Goal: Task Accomplishment & Management: Manage account settings

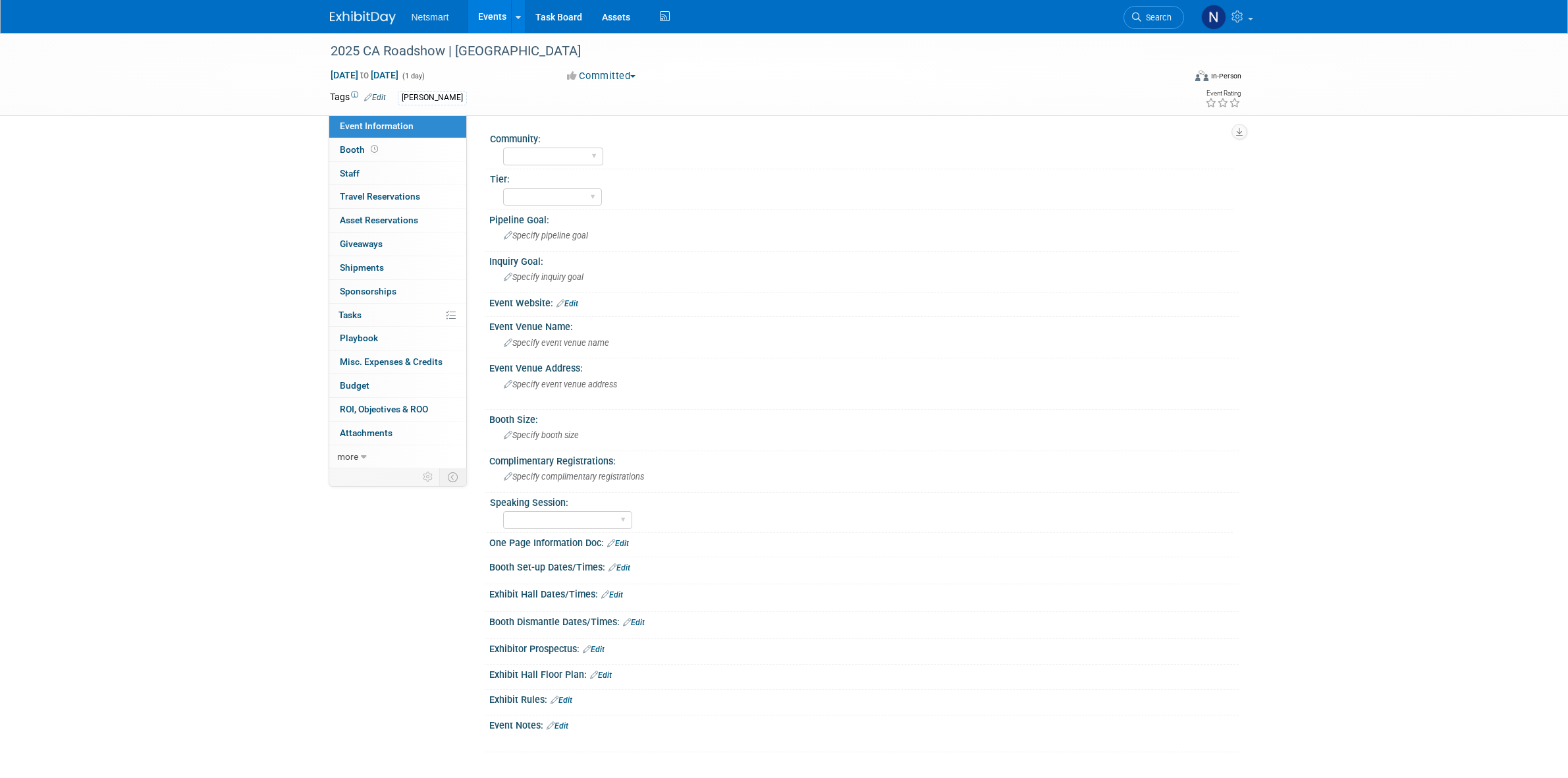
click at [1150, 21] on span "Search" at bounding box center [1156, 17] width 31 height 10
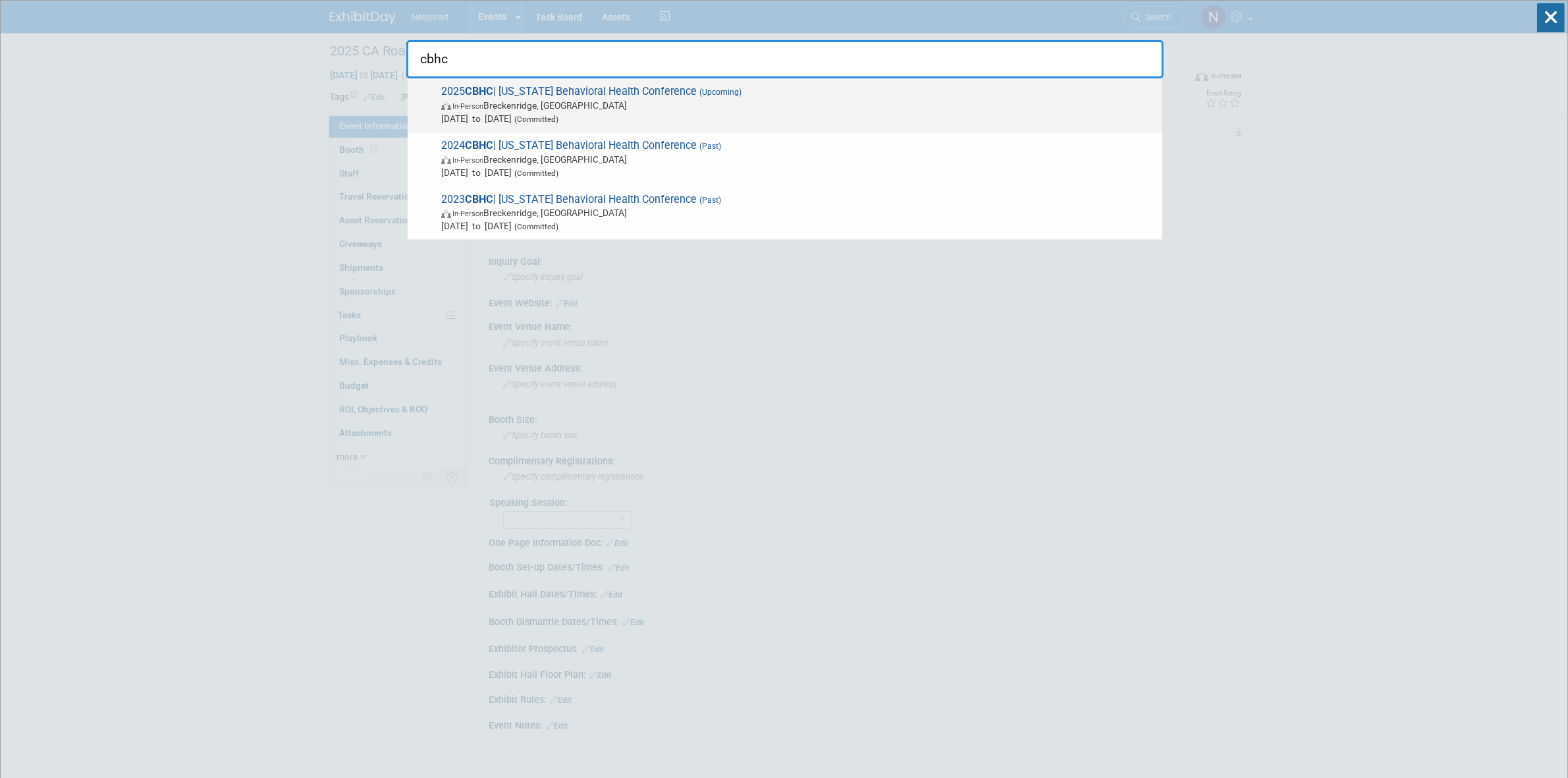
type input "cbhc"
click at [665, 119] on span "Sep 17, 2025 to Sep 20, 2025 (Committed)" at bounding box center [799, 118] width 715 height 13
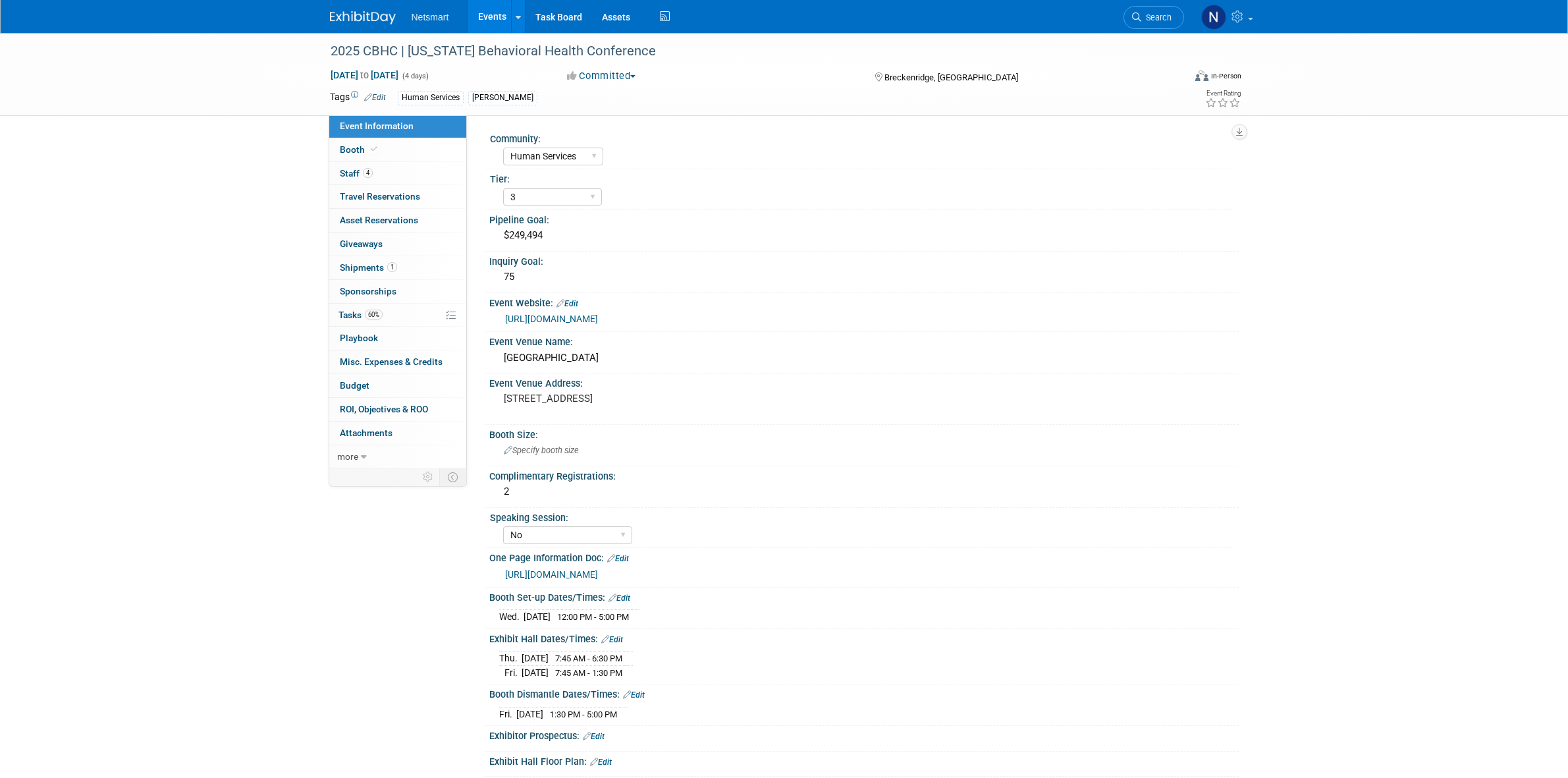
select select "Human Services"
select select "3"
select select "No"
click at [361, 320] on span "Tasks 60%" at bounding box center [360, 314] width 44 height 11
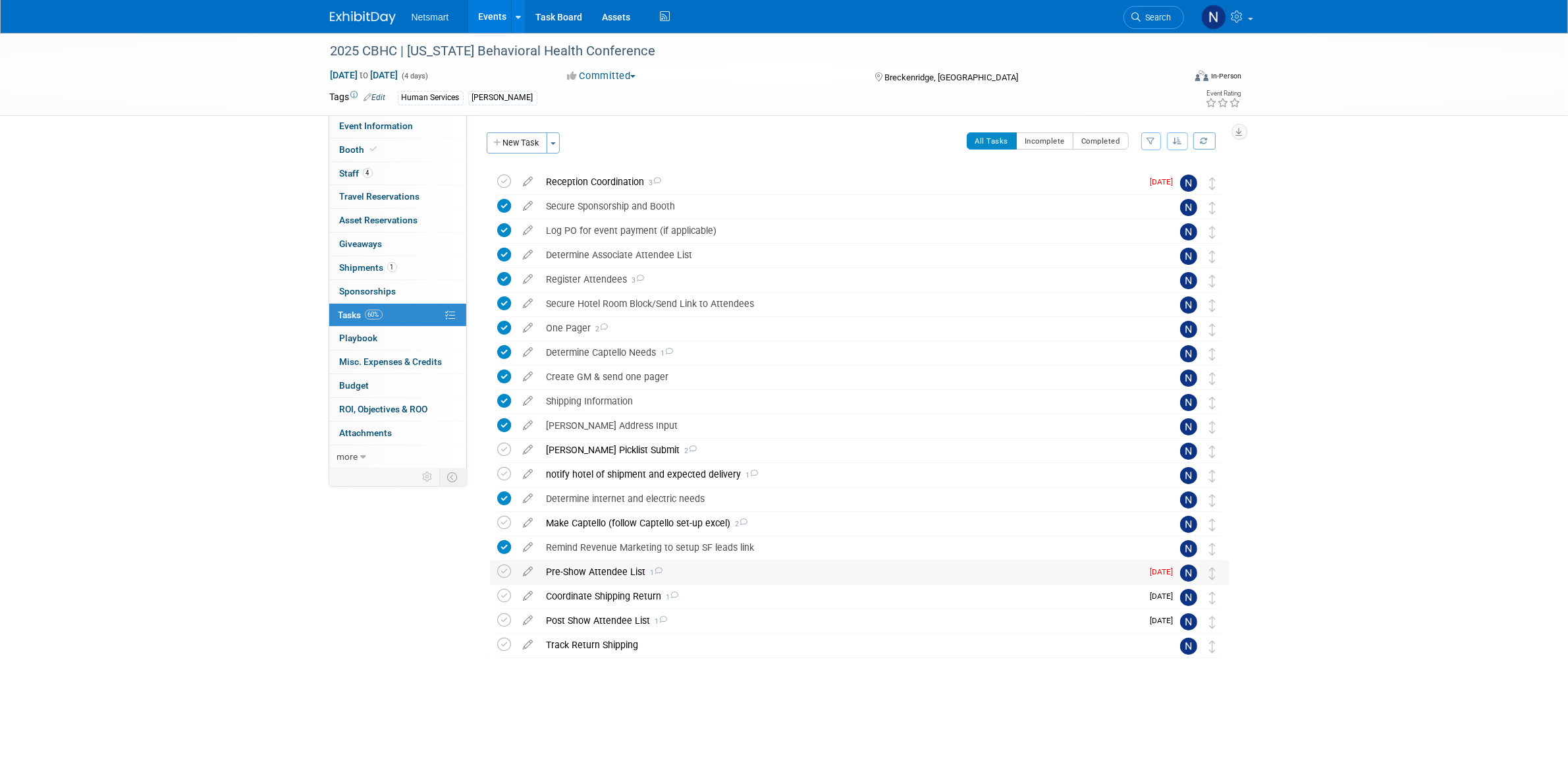
click at [605, 573] on div "Pre-Show Attendee List 1" at bounding box center [841, 571] width 603 height 22
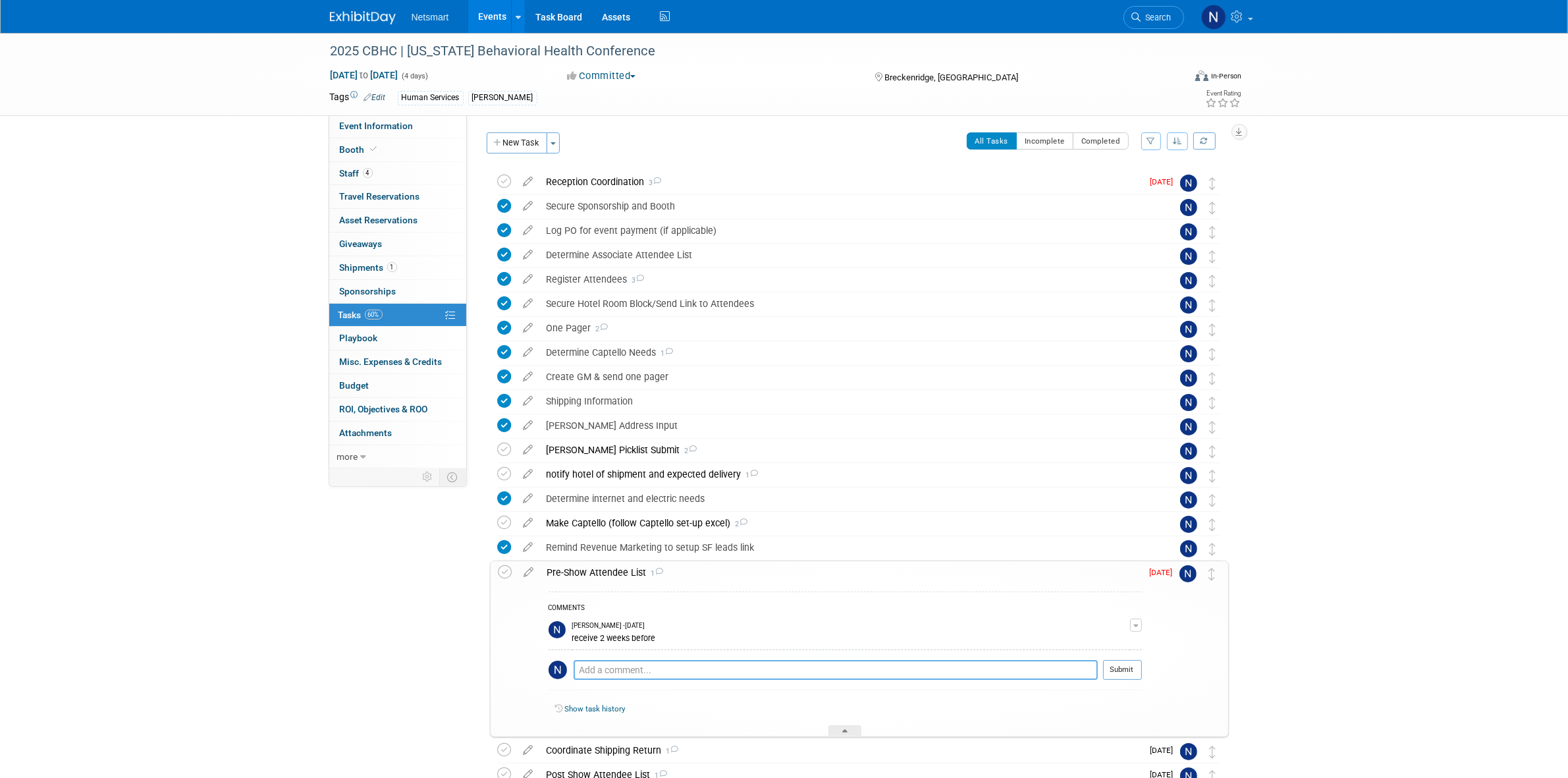
click at [611, 675] on textarea at bounding box center [836, 670] width 524 height 20
type textarea "received the list. sent to scrubbing"
click at [1130, 666] on button "Submit" at bounding box center [1122, 670] width 39 height 20
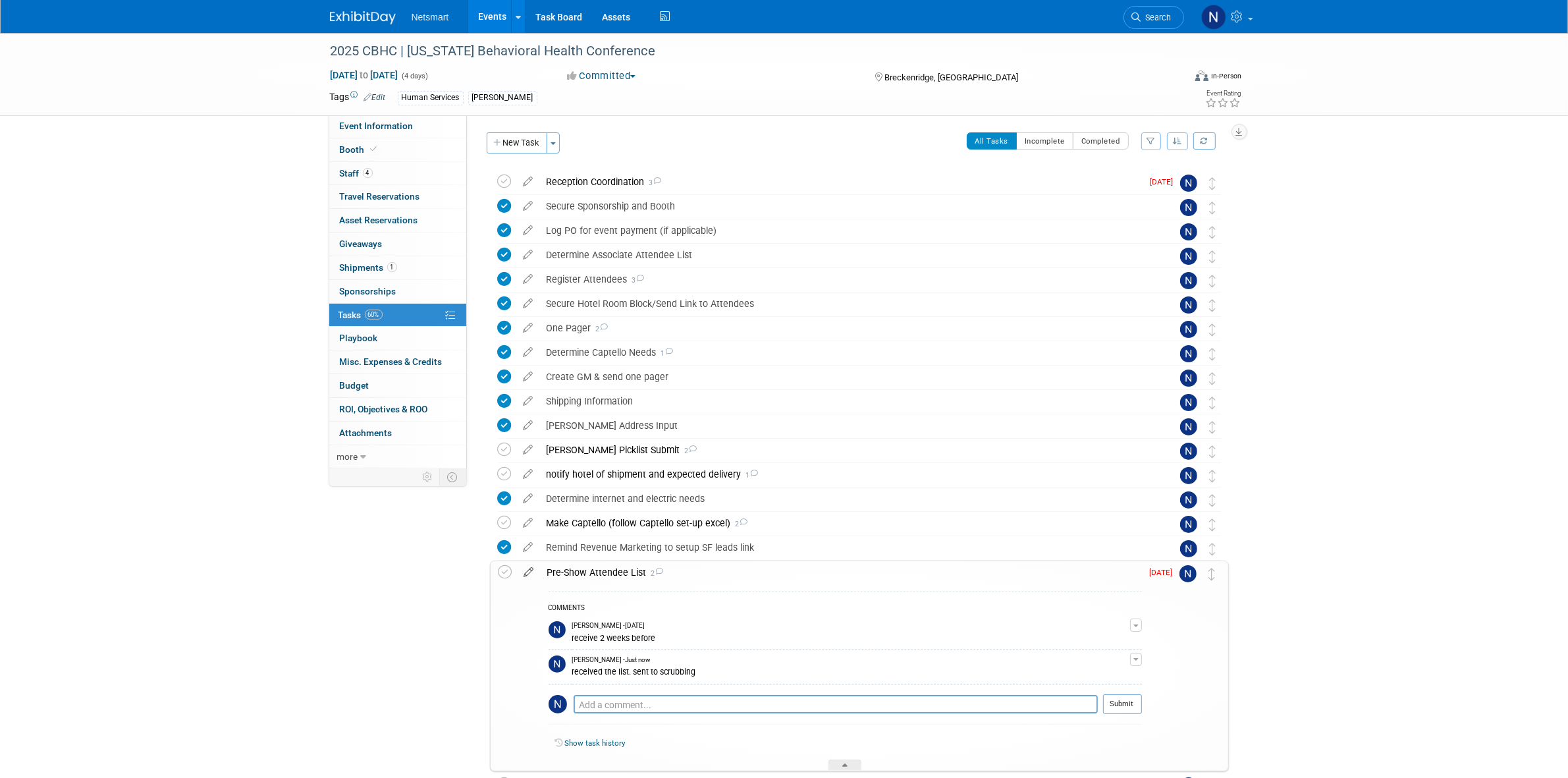
click at [528, 577] on icon at bounding box center [529, 570] width 23 height 17
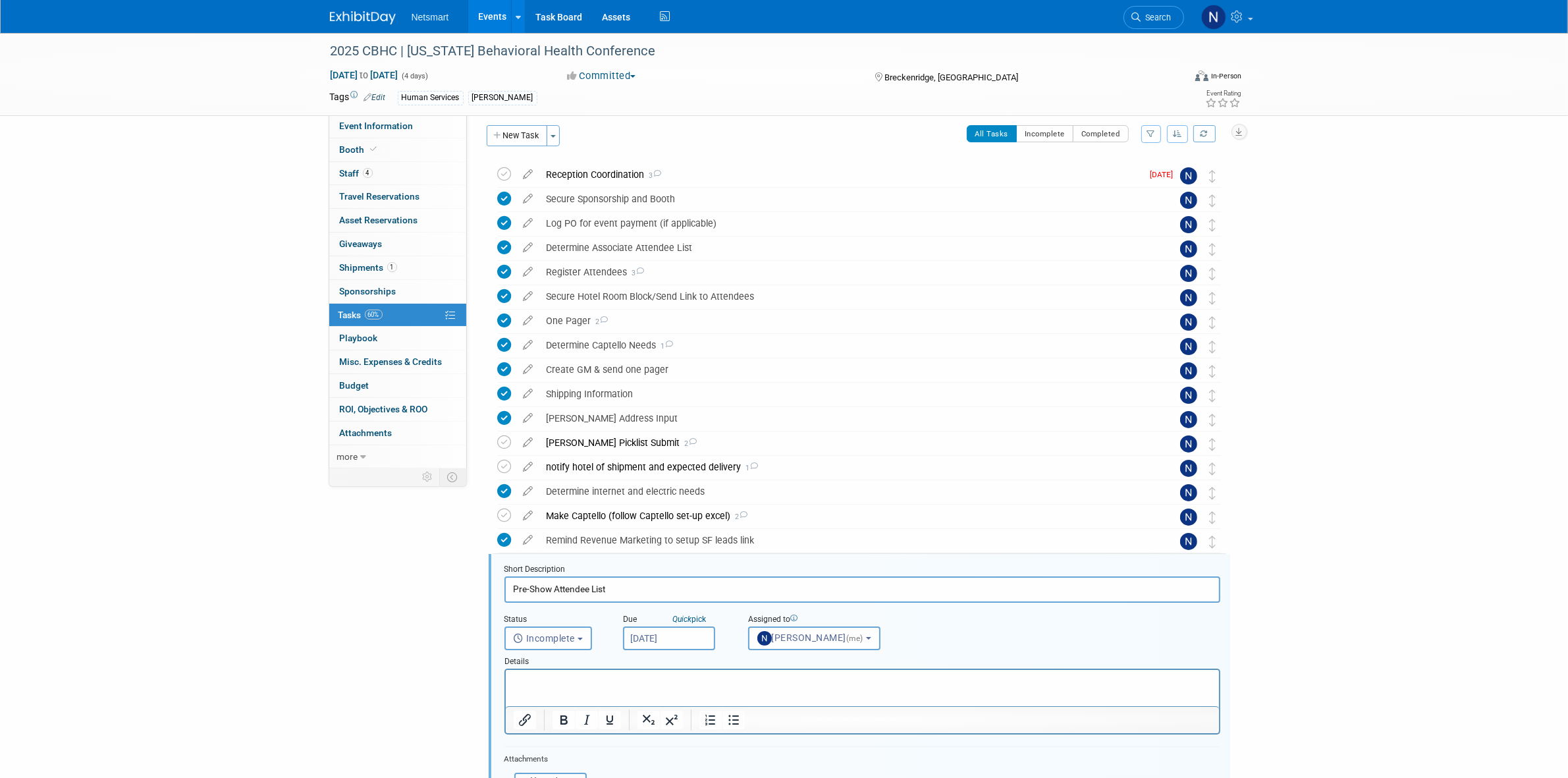
scroll to position [279, 0]
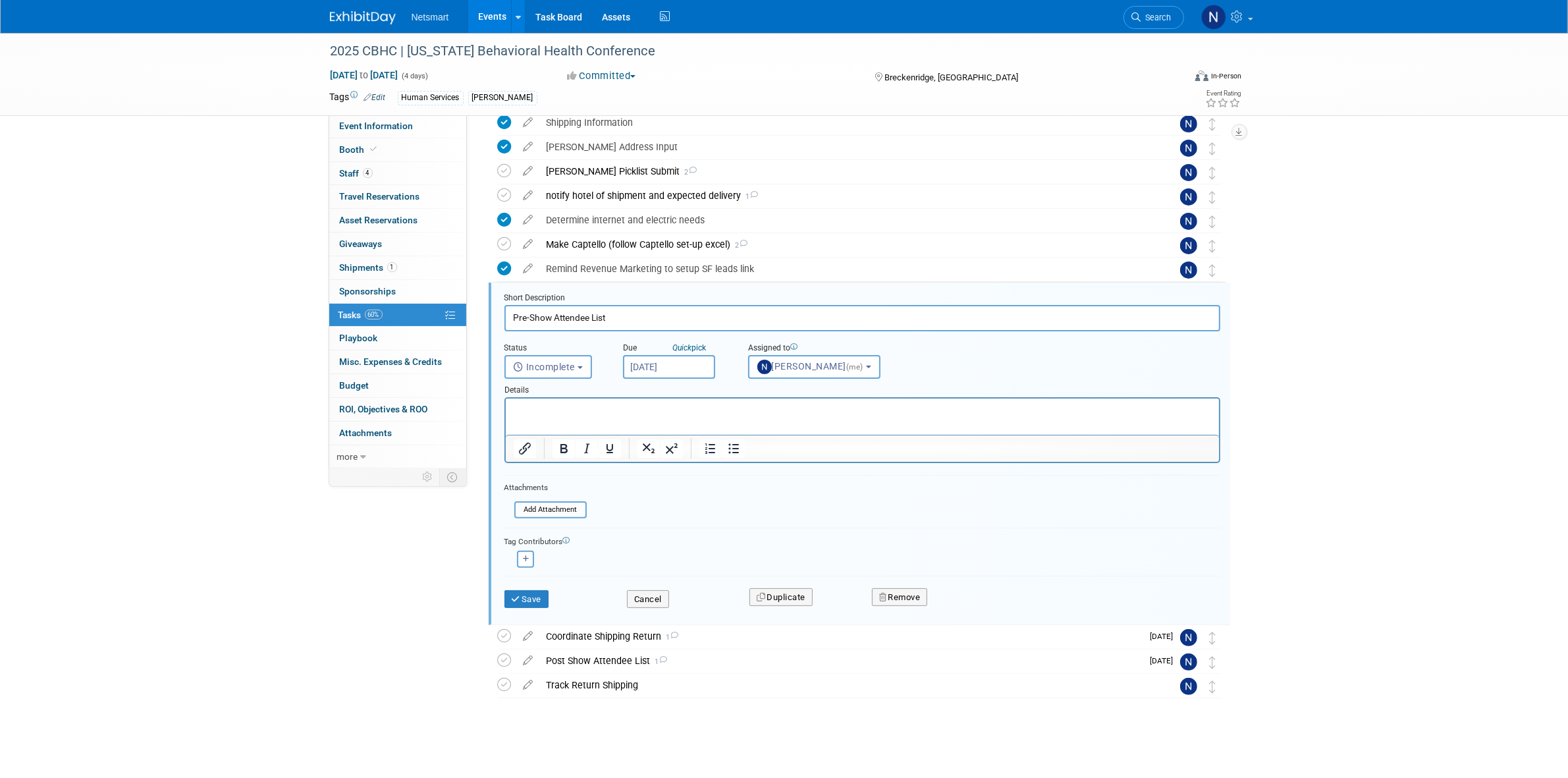
click at [668, 369] on input "Sep 3, 2025" at bounding box center [668, 366] width 92 height 24
click at [756, 457] on span "11" at bounding box center [753, 460] width 26 height 26
type input "Sep 11, 2025"
click at [530, 598] on button "Save" at bounding box center [527, 599] width 45 height 18
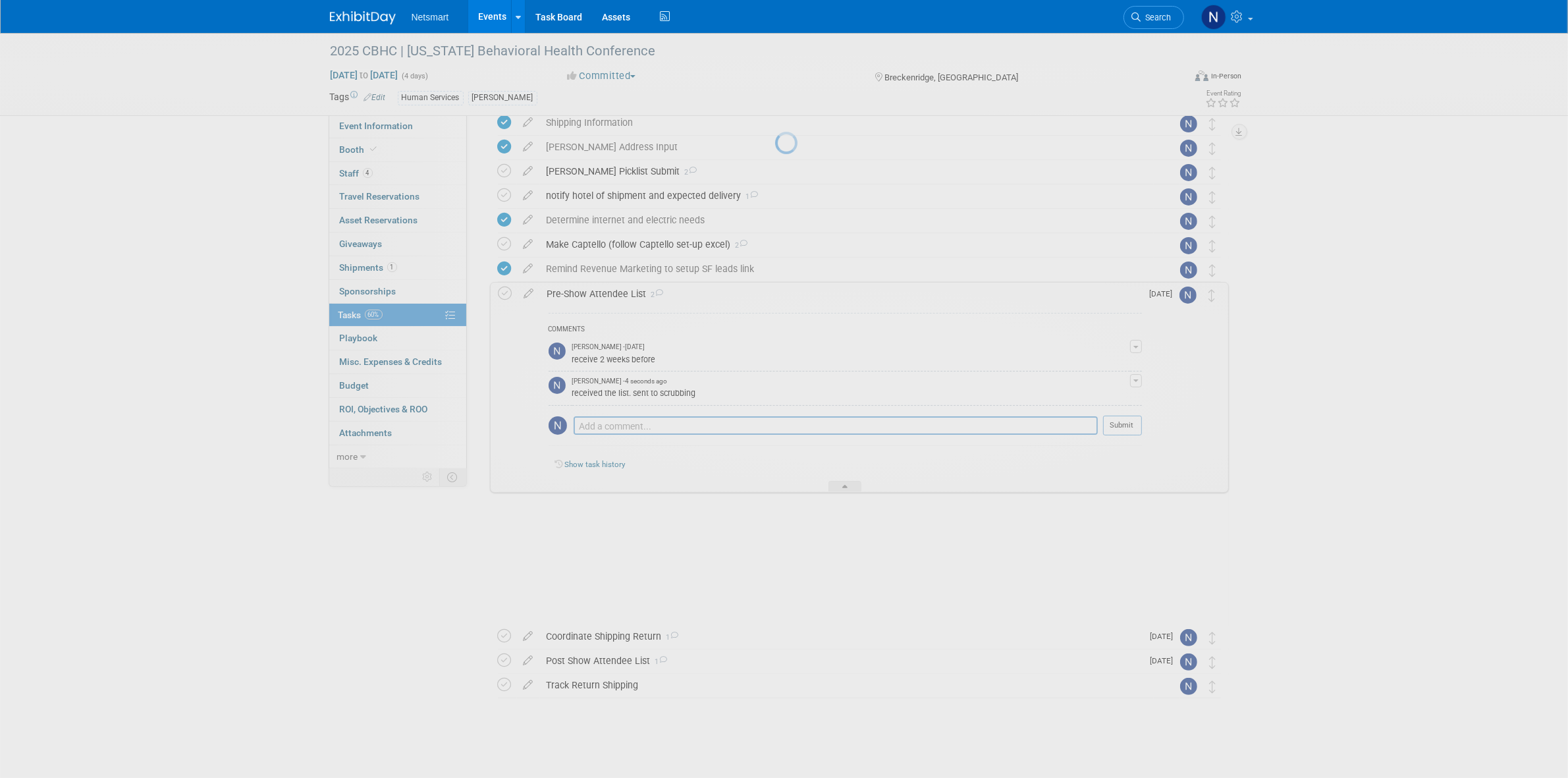
scroll to position [149, 0]
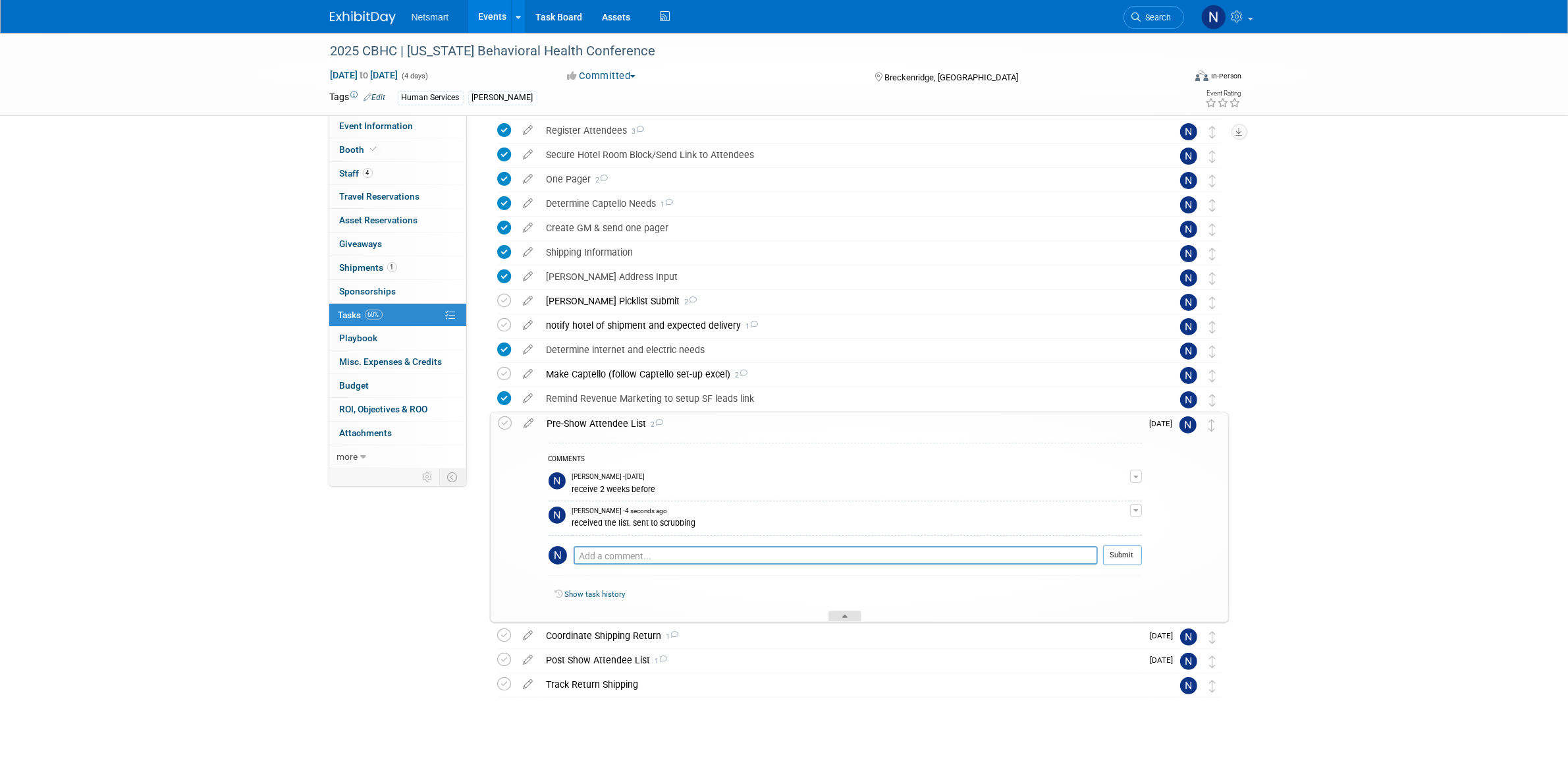
click at [845, 617] on icon at bounding box center [845, 618] width 5 height 8
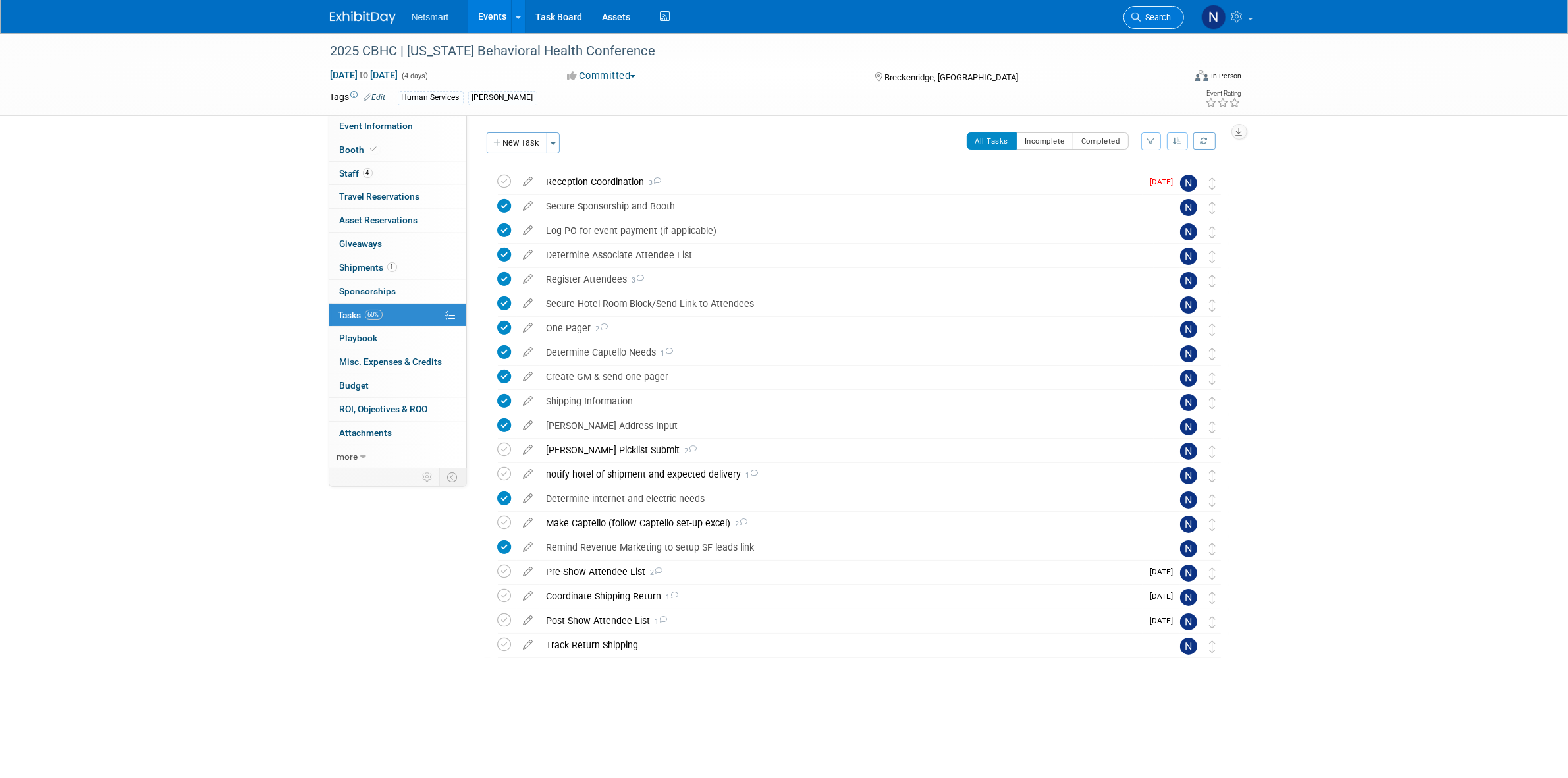
click at [1161, 18] on span "Search" at bounding box center [1156, 17] width 31 height 10
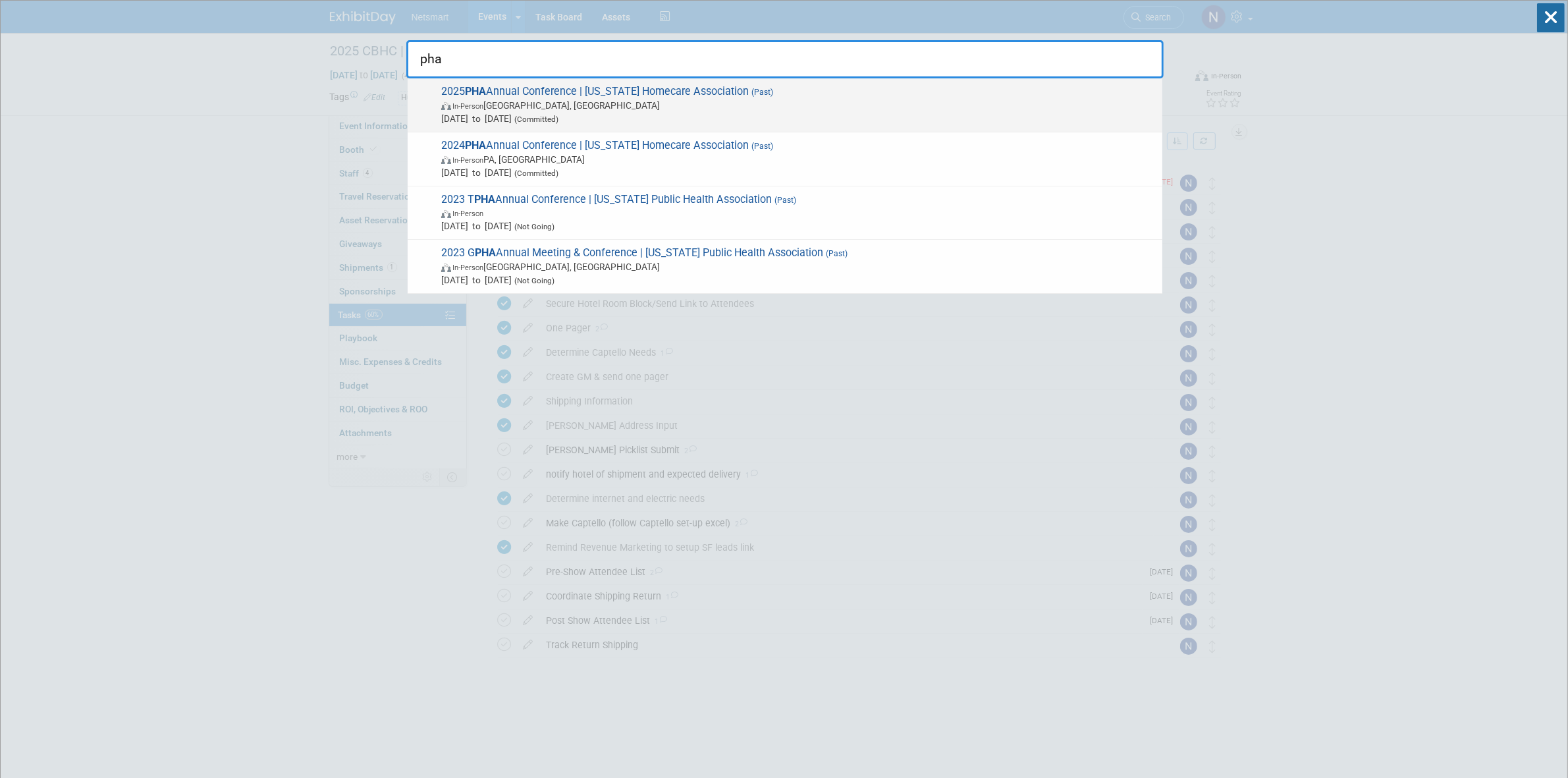
type input "pha"
click at [520, 102] on span "In-Person Bethlehem, PA" at bounding box center [799, 105] width 715 height 13
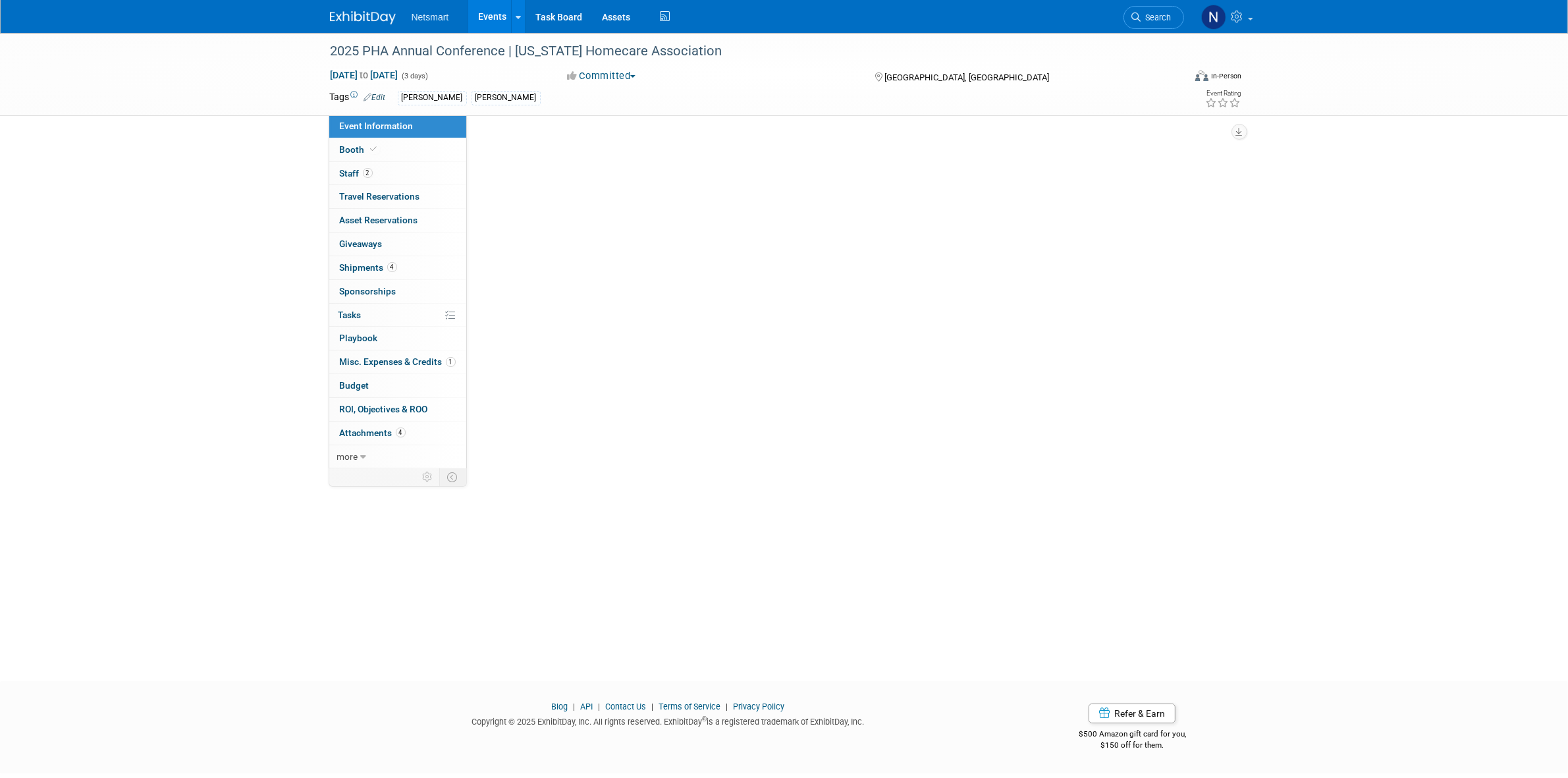
select select "[PERSON_NAME]"
select select "3"
select select "No"
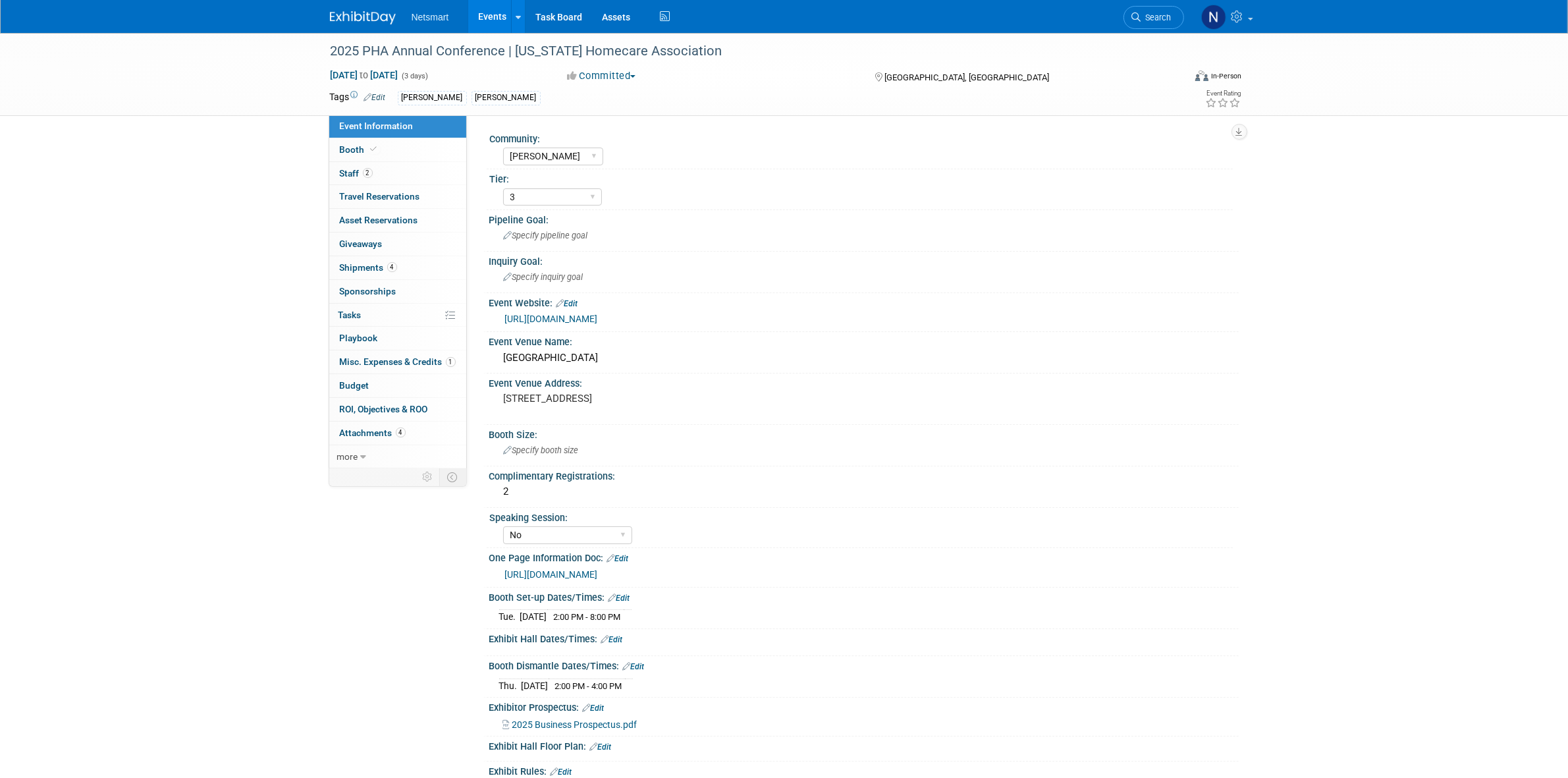
click at [576, 317] on link "https://pahomecare.org/education/annual-conference/" at bounding box center [552, 318] width 93 height 11
click at [1166, 15] on span "Search" at bounding box center [1156, 17] width 31 height 10
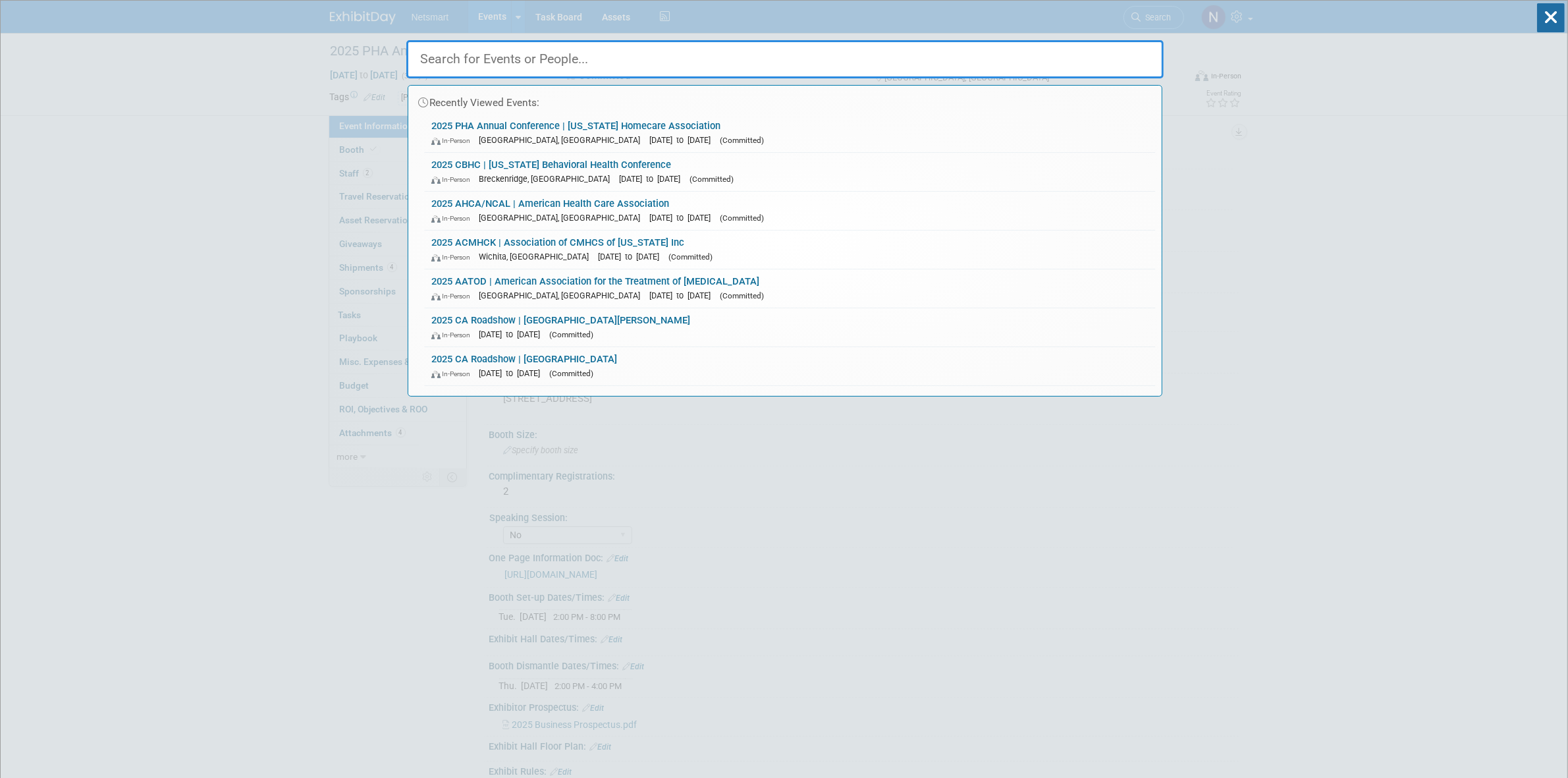
click at [474, 60] on input "text" at bounding box center [785, 60] width 758 height 38
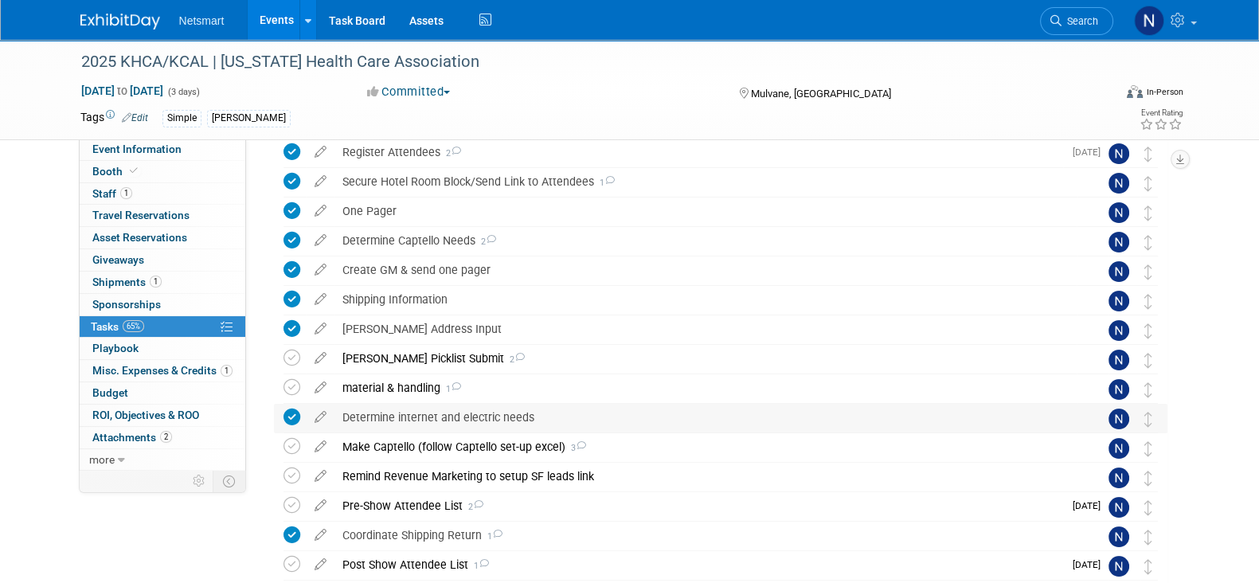
scroll to position [393, 0]
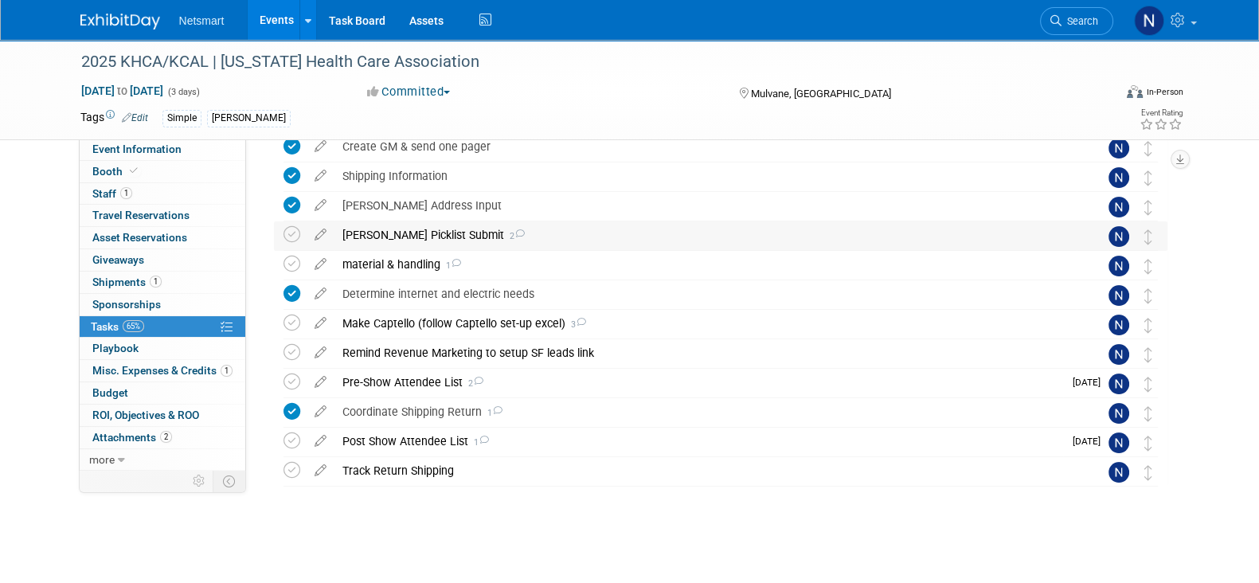
click at [382, 232] on div "Derse Picklist Submit 2" at bounding box center [705, 234] width 742 height 27
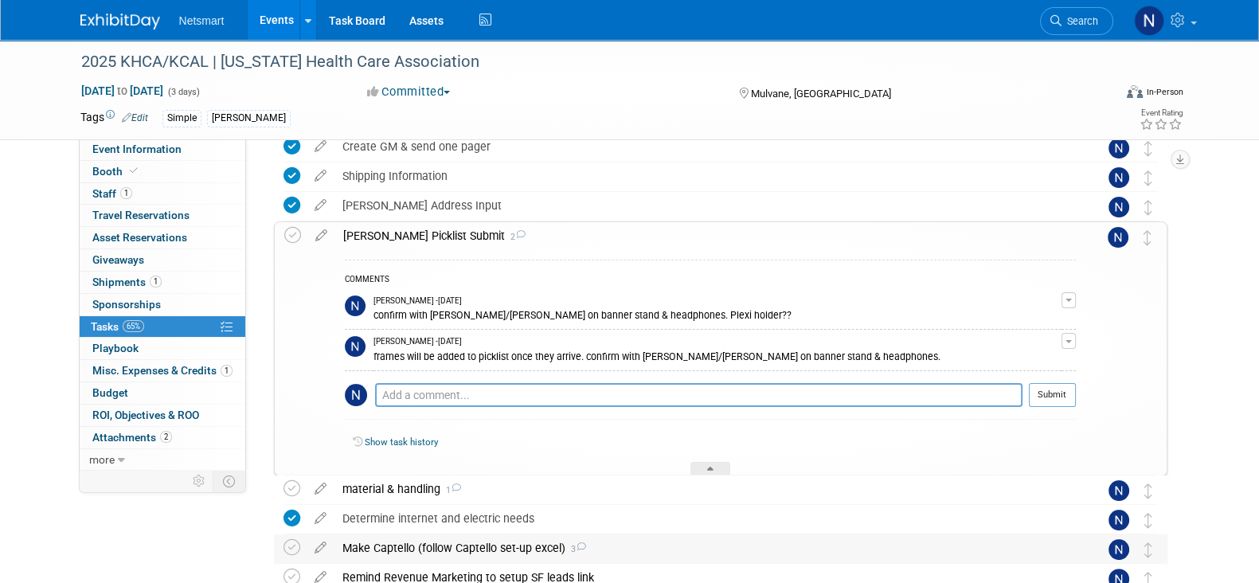
drag, startPoint x: 714, startPoint y: 467, endPoint x: 648, endPoint y: 426, distance: 78.0
click at [714, 467] on div at bounding box center [710, 469] width 40 height 14
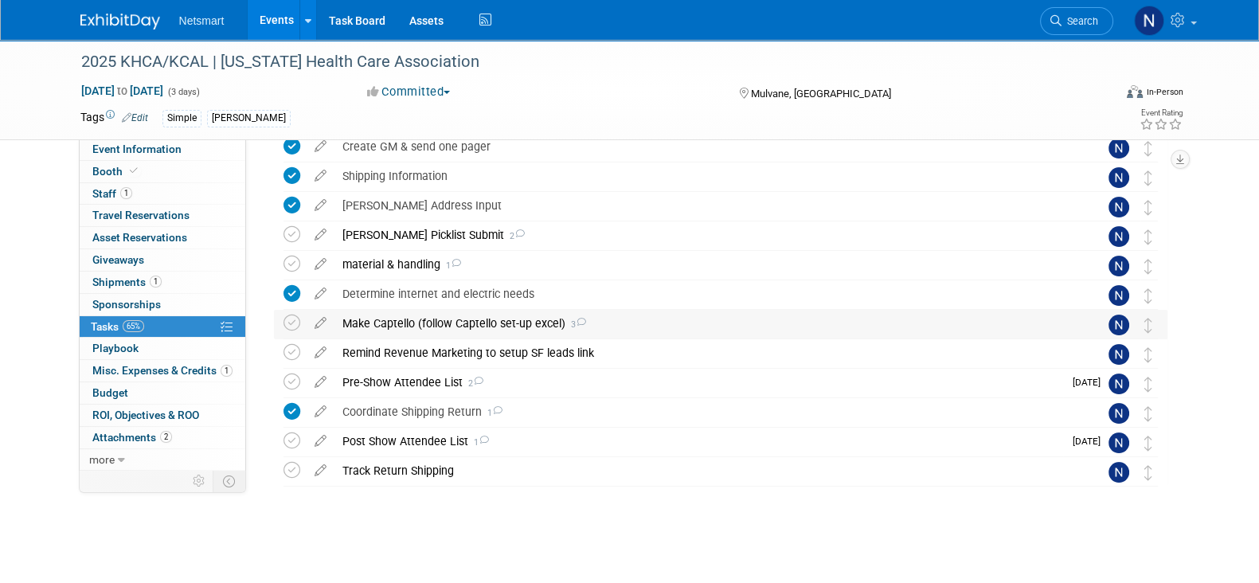
click at [389, 324] on div "Make Captello (follow Captello set-up excel) 3" at bounding box center [705, 323] width 742 height 27
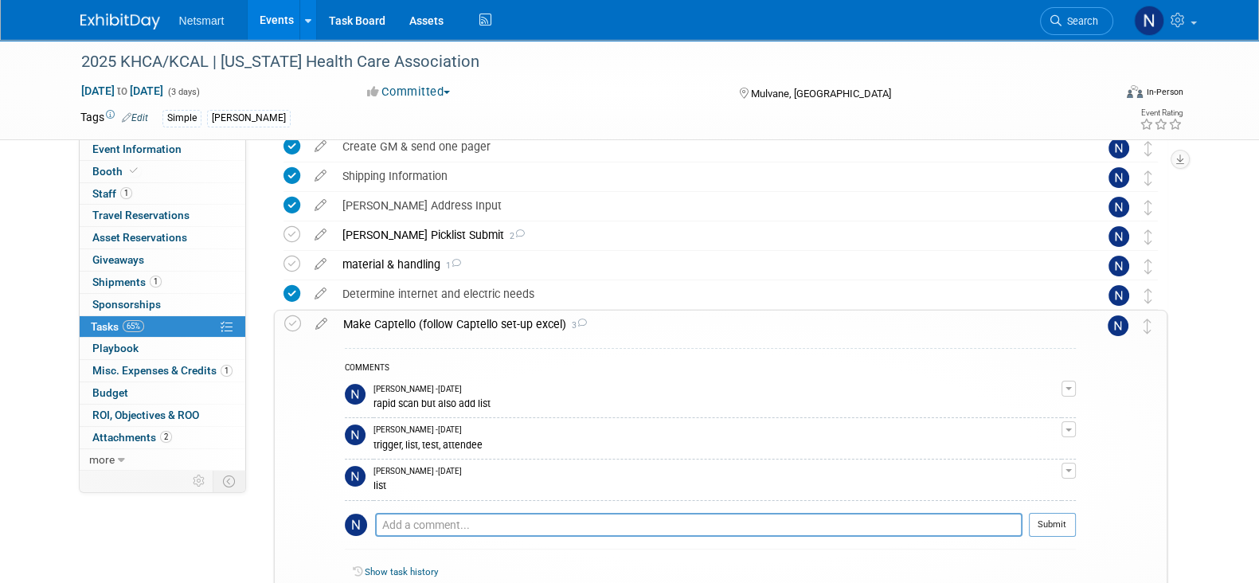
click at [389, 324] on div "Make Captello (follow Captello set-up excel) 3" at bounding box center [705, 324] width 741 height 27
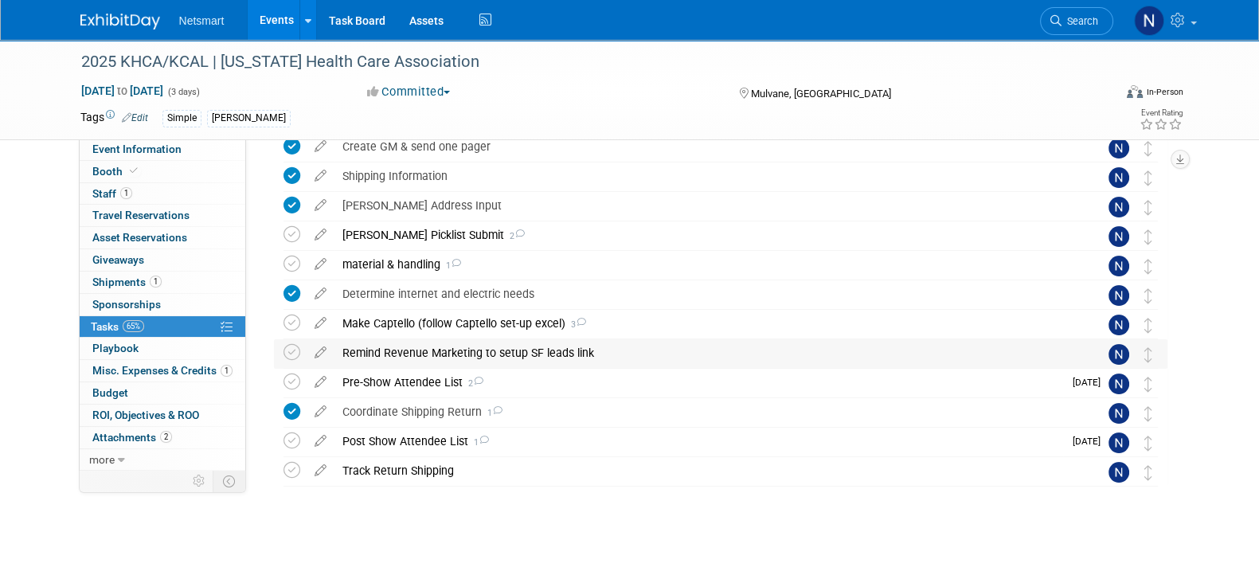
click at [387, 354] on div "Remind Revenue Marketing to setup SF leads link" at bounding box center [705, 352] width 742 height 27
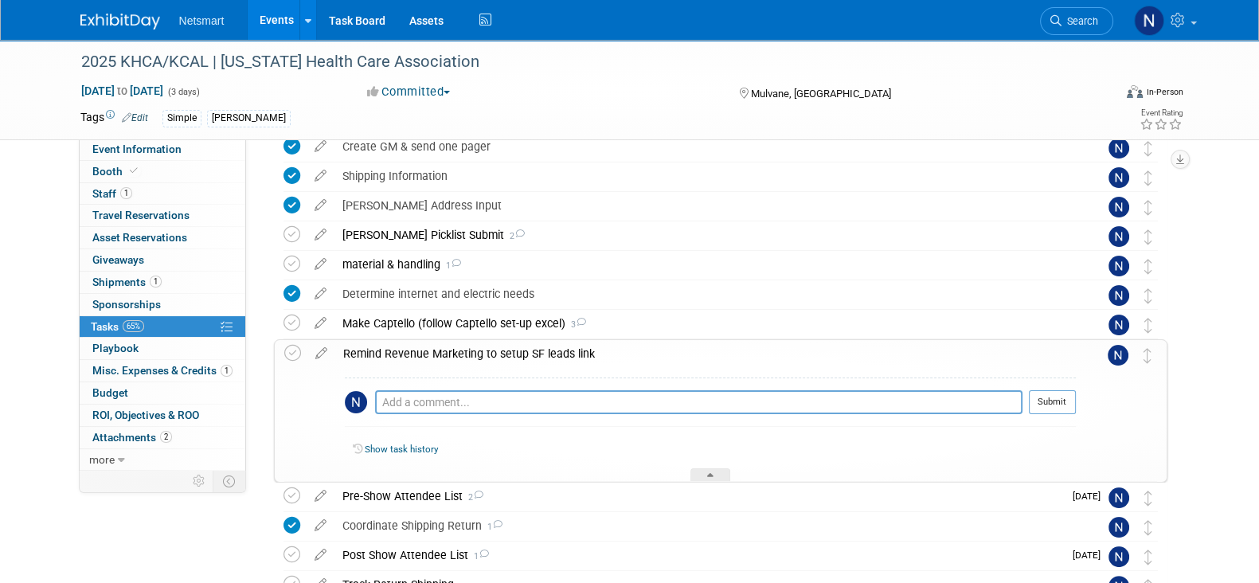
click at [387, 356] on div "Remind Revenue Marketing to setup SF leads link" at bounding box center [705, 353] width 741 height 27
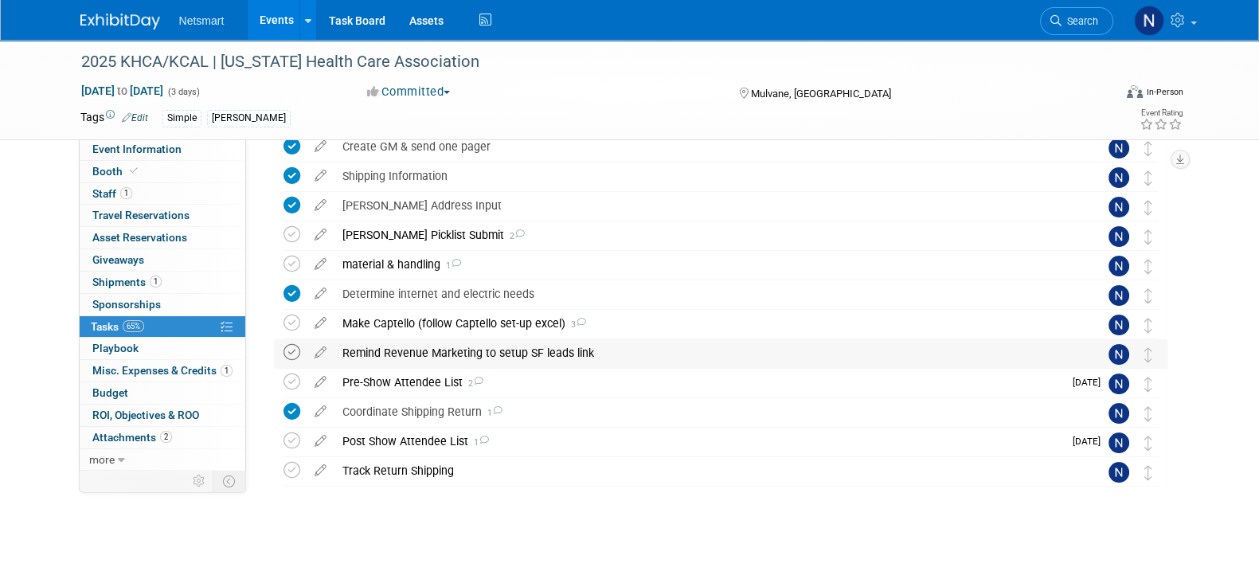
click at [292, 349] on icon at bounding box center [292, 352] width 17 height 17
click at [389, 385] on div "Pre-Show Attendee List 2" at bounding box center [698, 382] width 729 height 27
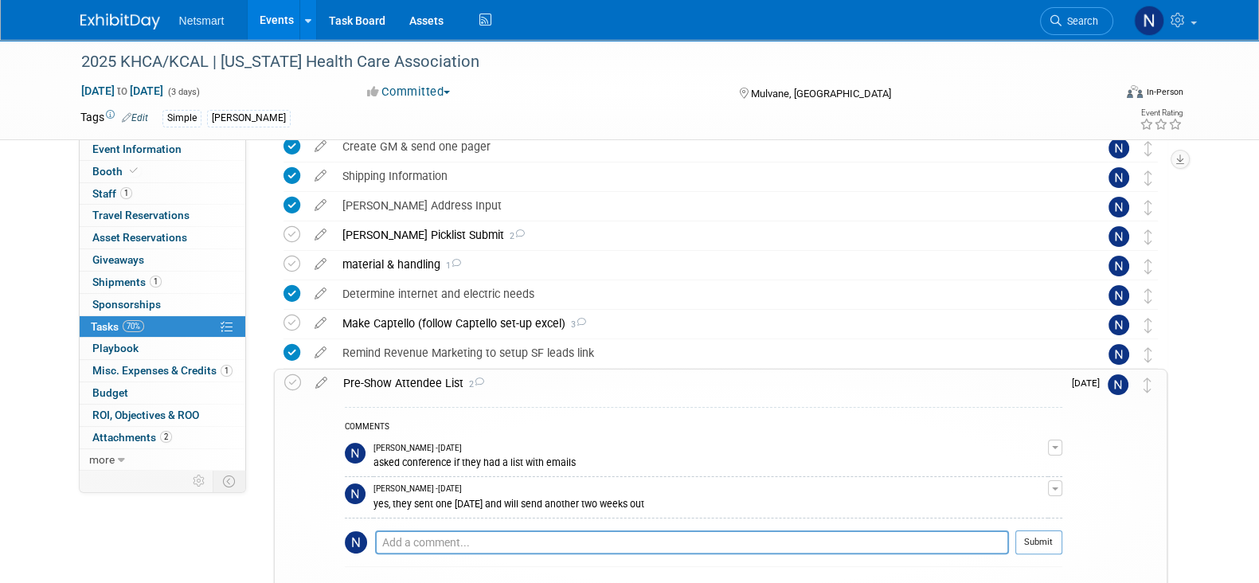
click at [390, 388] on div "Pre-Show Attendee List 2" at bounding box center [698, 383] width 727 height 27
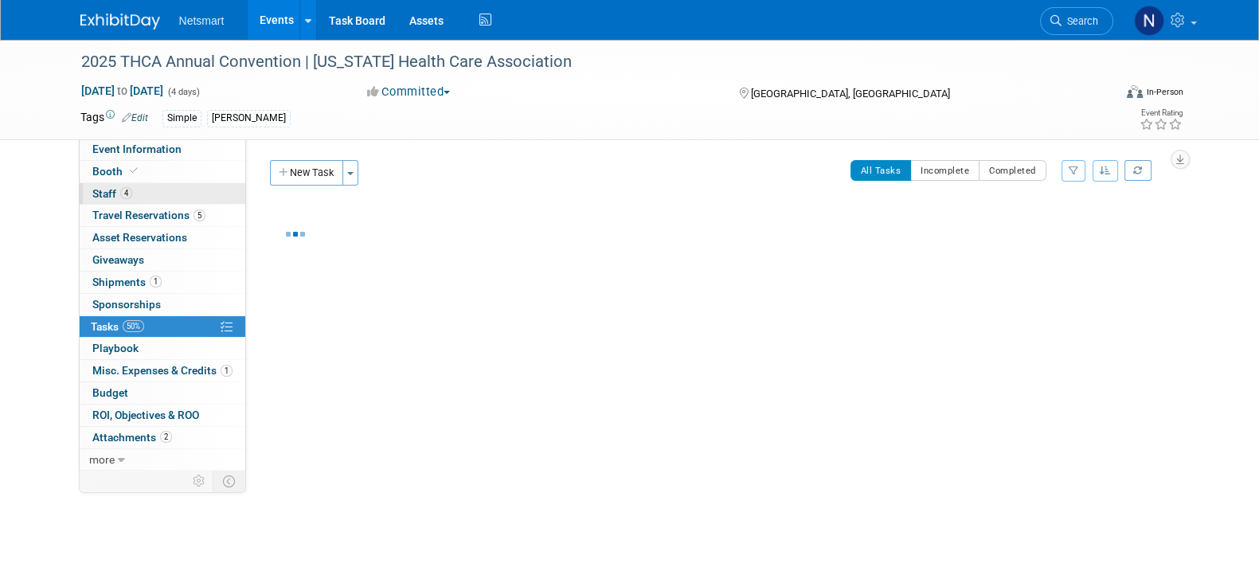
click at [151, 190] on link "4 Staff 4" at bounding box center [163, 194] width 166 height 22
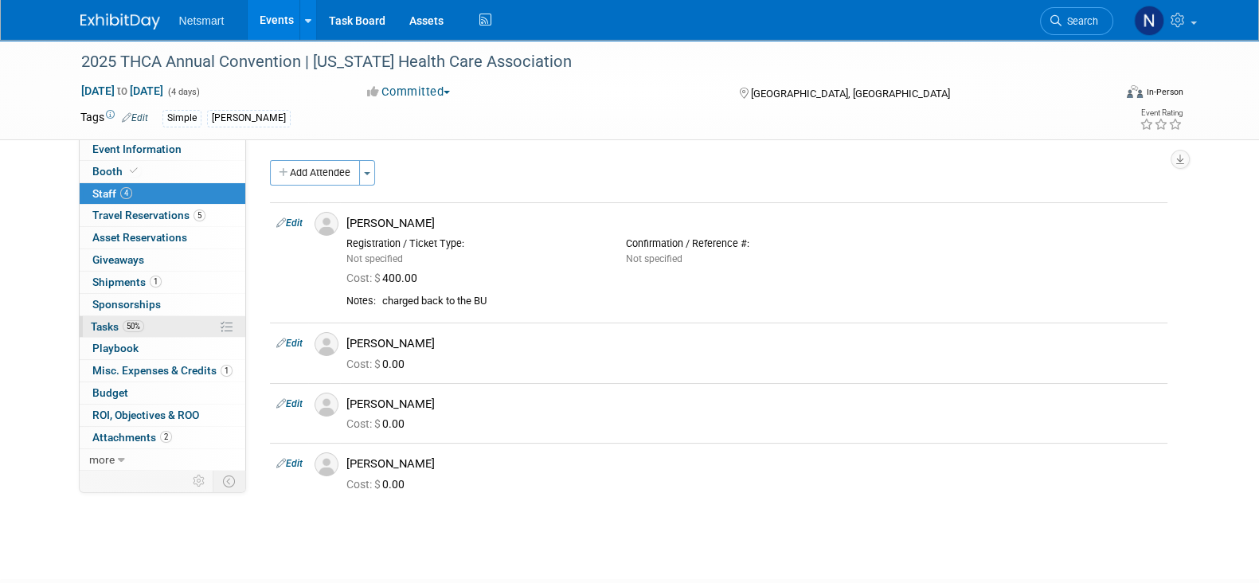
click at [139, 323] on span "50%" at bounding box center [134, 326] width 22 height 12
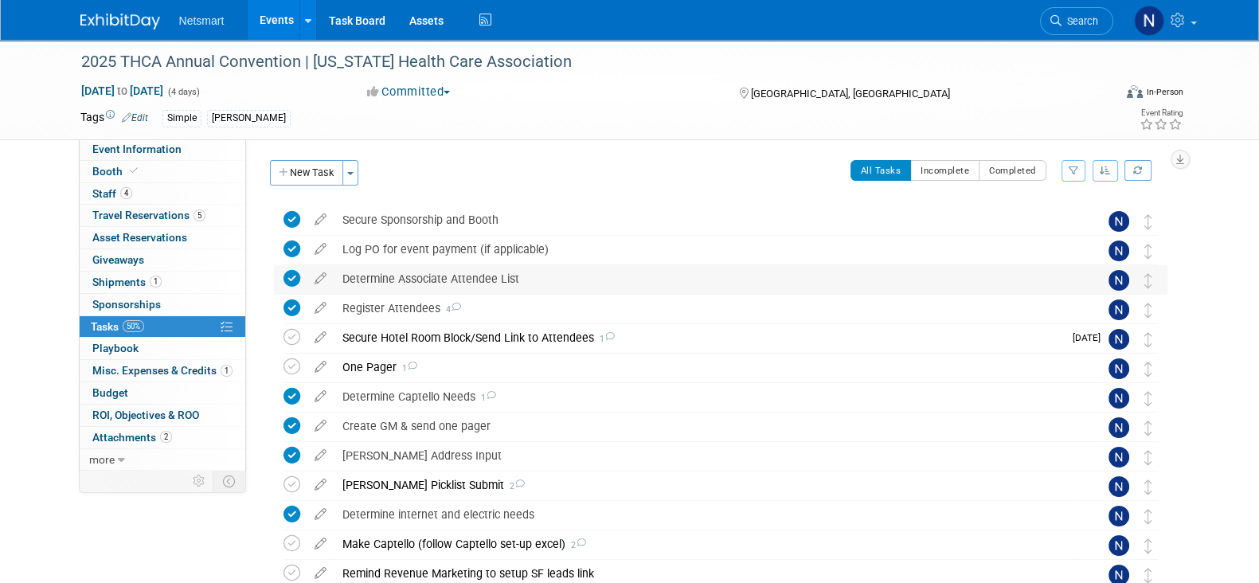
scroll to position [99, 0]
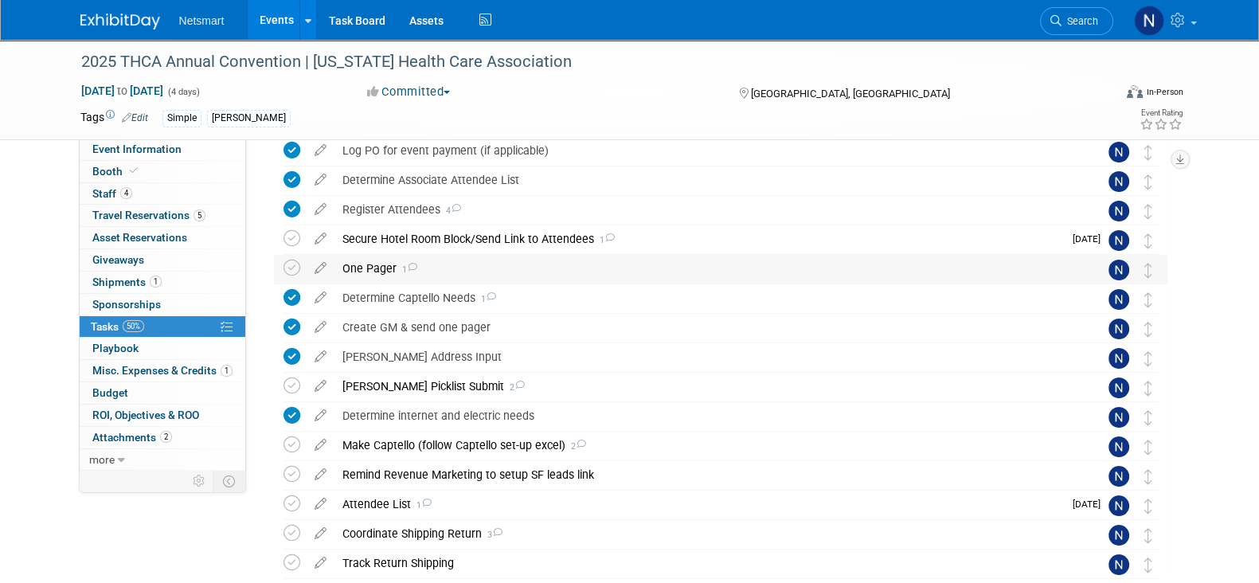
click at [381, 274] on div "One Pager 1" at bounding box center [705, 268] width 742 height 27
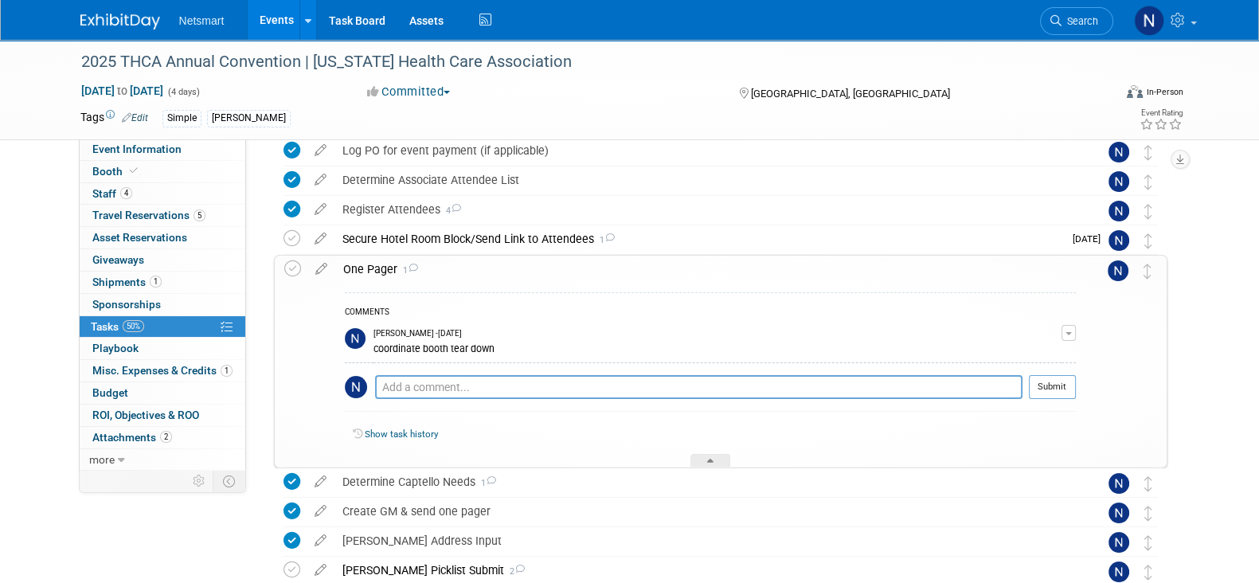
click at [381, 270] on div "One Pager 1" at bounding box center [705, 269] width 741 height 27
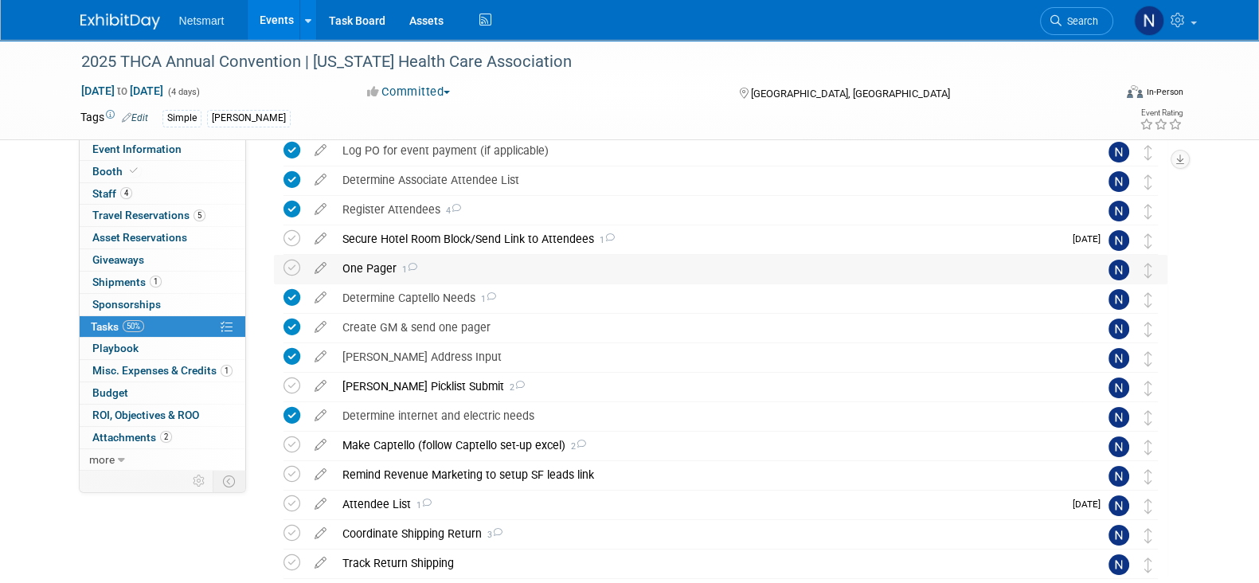
scroll to position [191, 0]
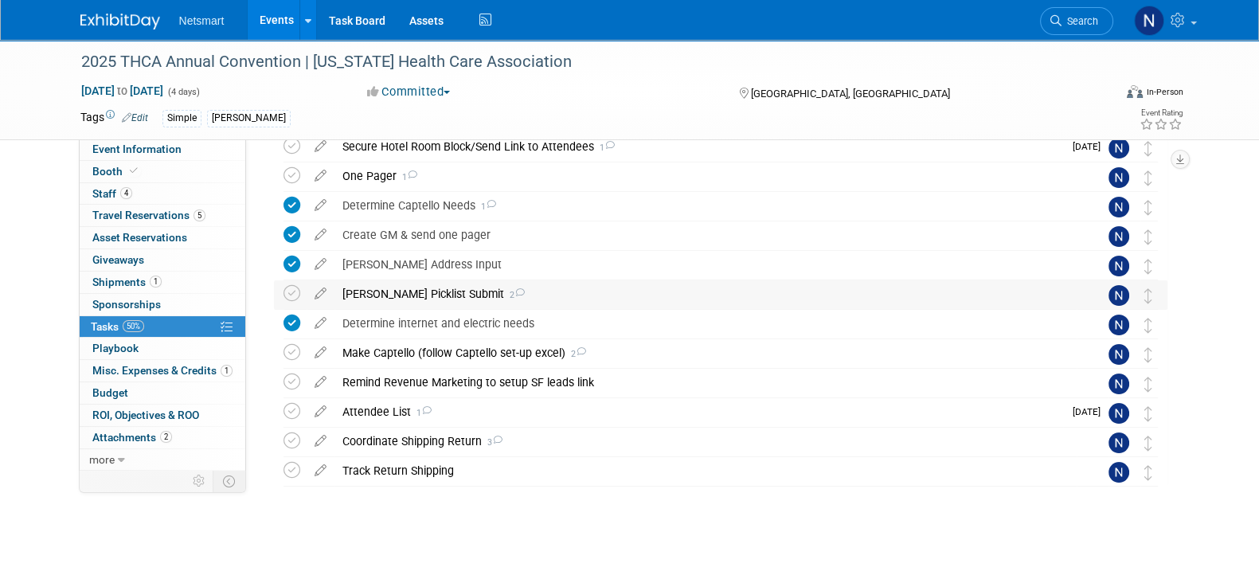
click at [379, 286] on div "Derse Picklist Submit 2" at bounding box center [705, 293] width 742 height 27
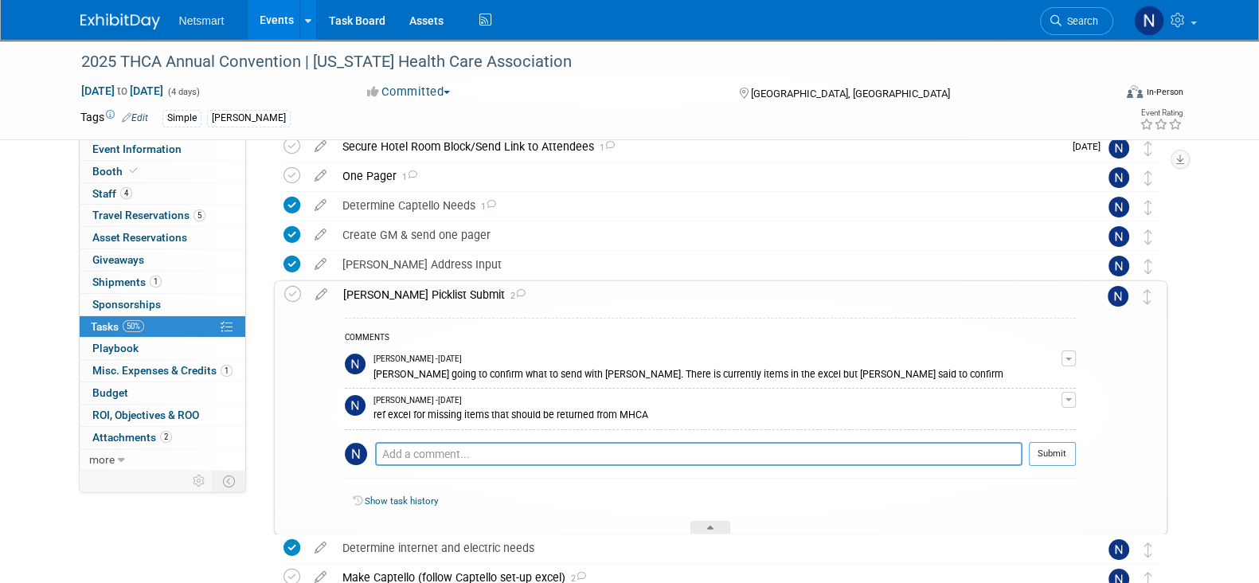
click at [379, 291] on div "Derse Picklist Submit 2" at bounding box center [705, 294] width 741 height 27
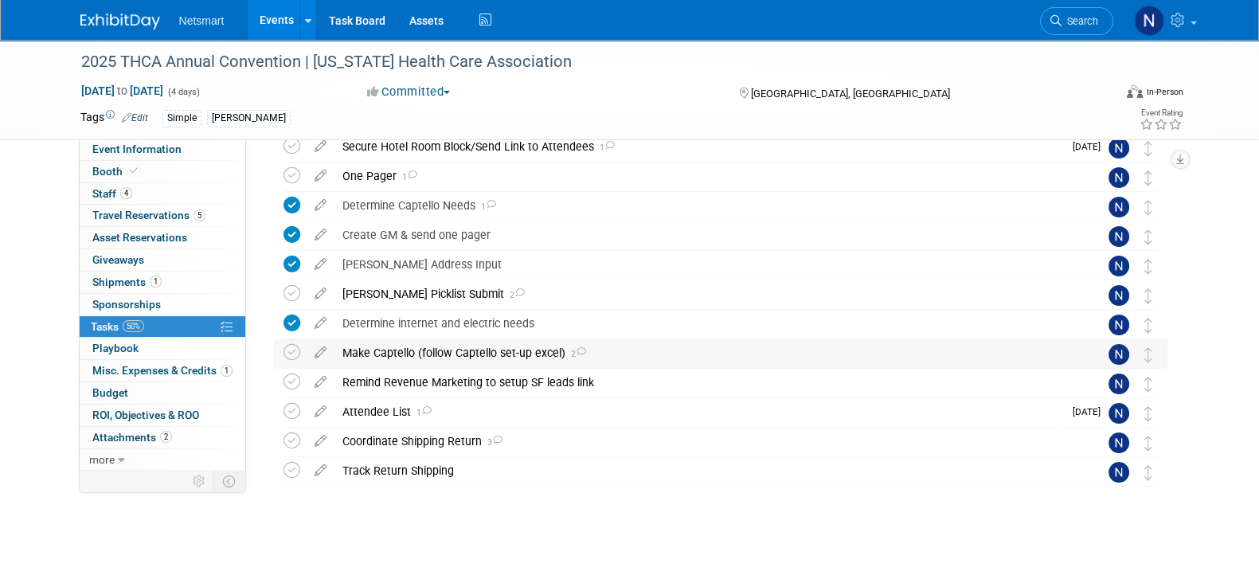
click at [418, 358] on div "Make Captello (follow Captello set-up excel) 2" at bounding box center [705, 352] width 742 height 27
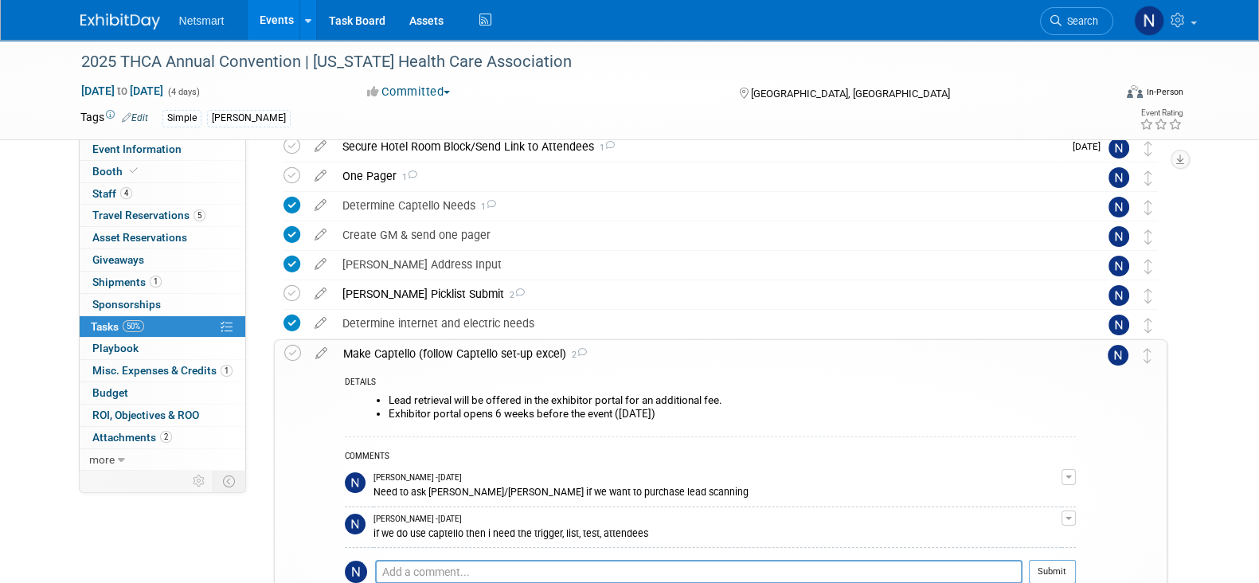
click at [419, 358] on div "Make Captello (follow Captello set-up excel) 2" at bounding box center [705, 353] width 741 height 27
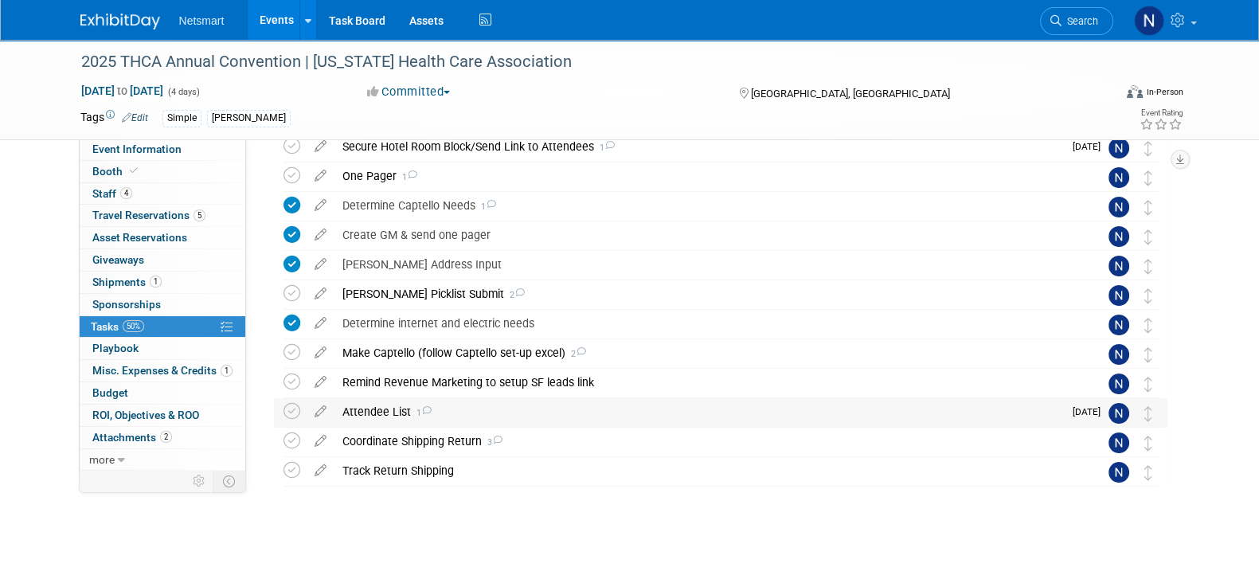
click at [389, 405] on div "Attendee List 1" at bounding box center [698, 411] width 729 height 27
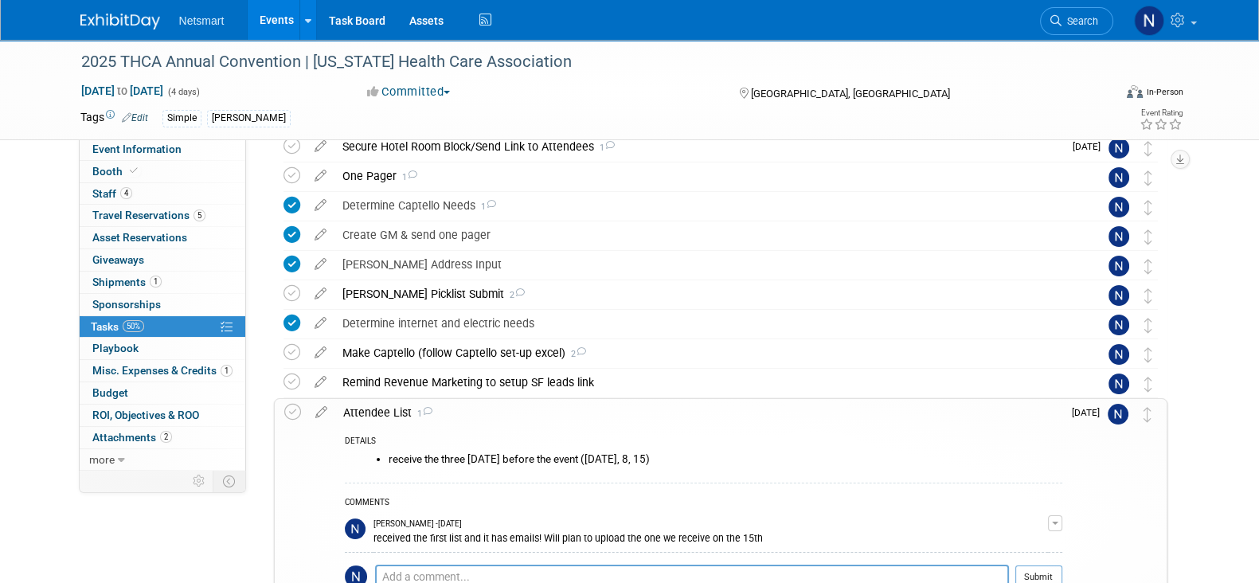
click at [391, 408] on div "Attendee List 1" at bounding box center [698, 412] width 727 height 27
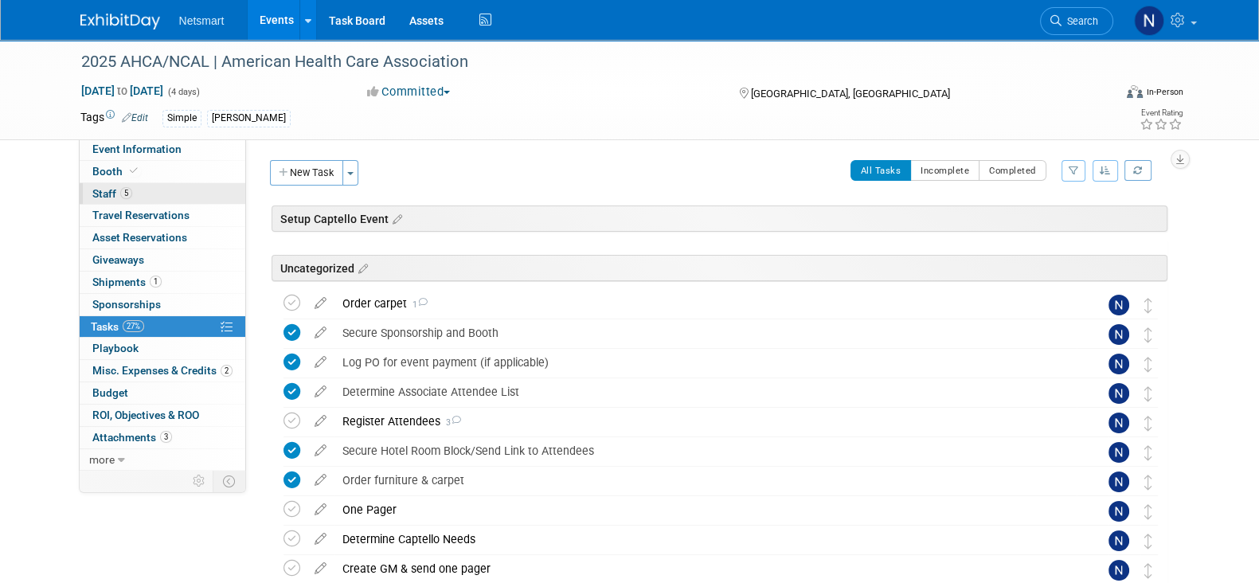
click at [118, 197] on span "Staff 5" at bounding box center [112, 193] width 40 height 13
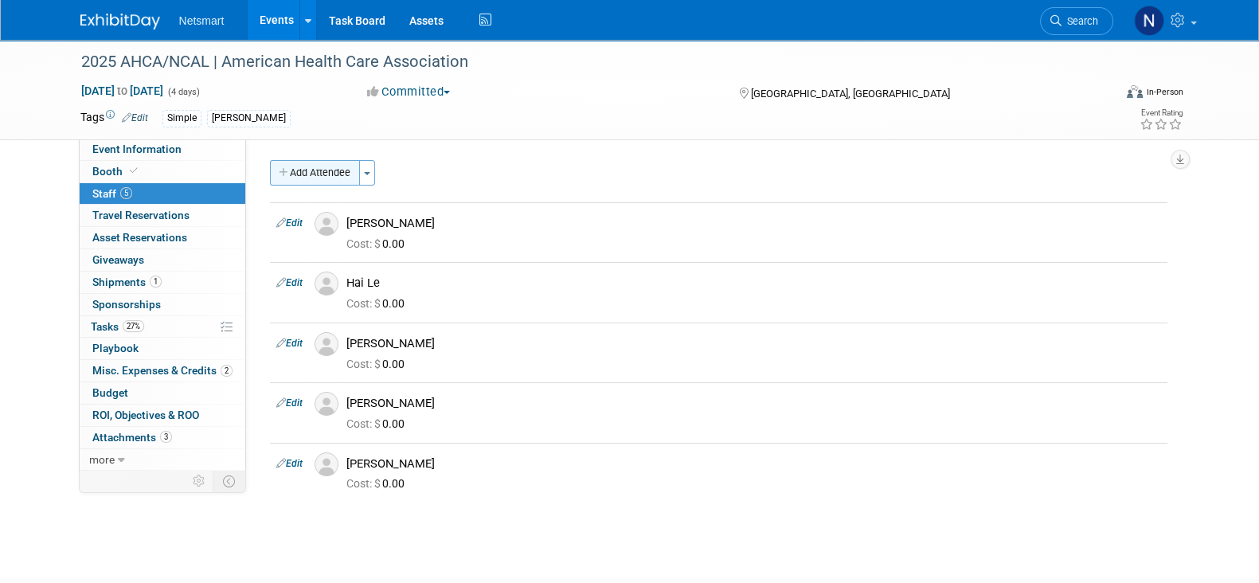
click at [320, 165] on button "Add Attendee" at bounding box center [315, 172] width 90 height 25
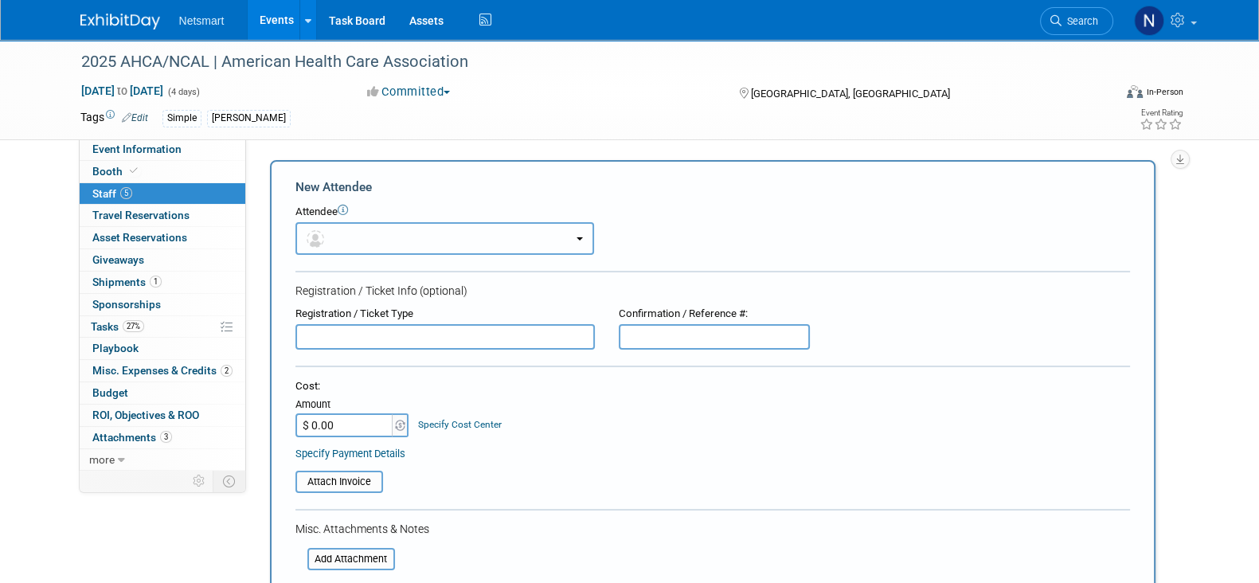
click at [337, 238] on button "button" at bounding box center [444, 238] width 299 height 33
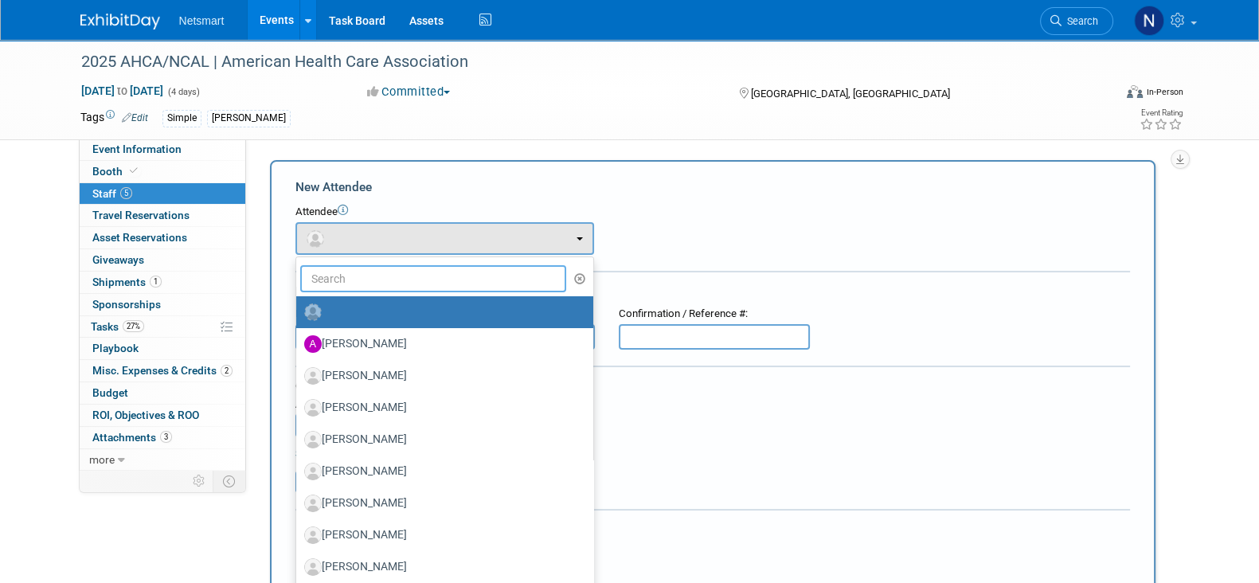
click at [366, 276] on input "text" at bounding box center [433, 278] width 267 height 27
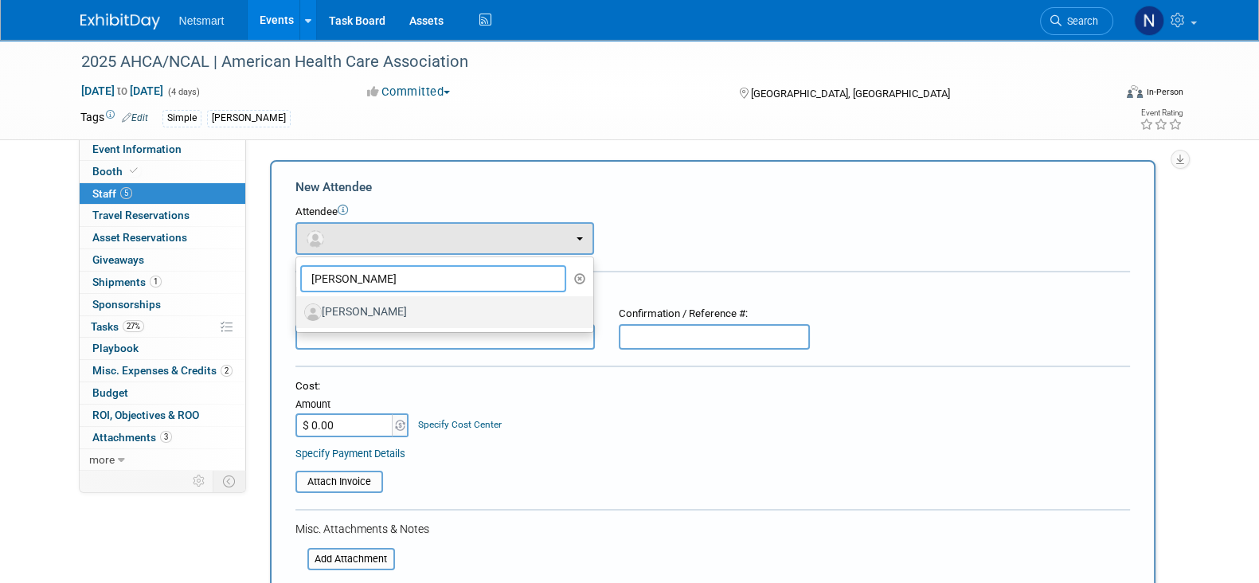
type input "jack hi"
click at [377, 304] on label "[PERSON_NAME]" at bounding box center [440, 311] width 273 height 25
click at [299, 305] on input "[PERSON_NAME]" at bounding box center [293, 310] width 10 height 10
select select "2c4d4091-7086-4c22-86d5-9c4777a86bea"
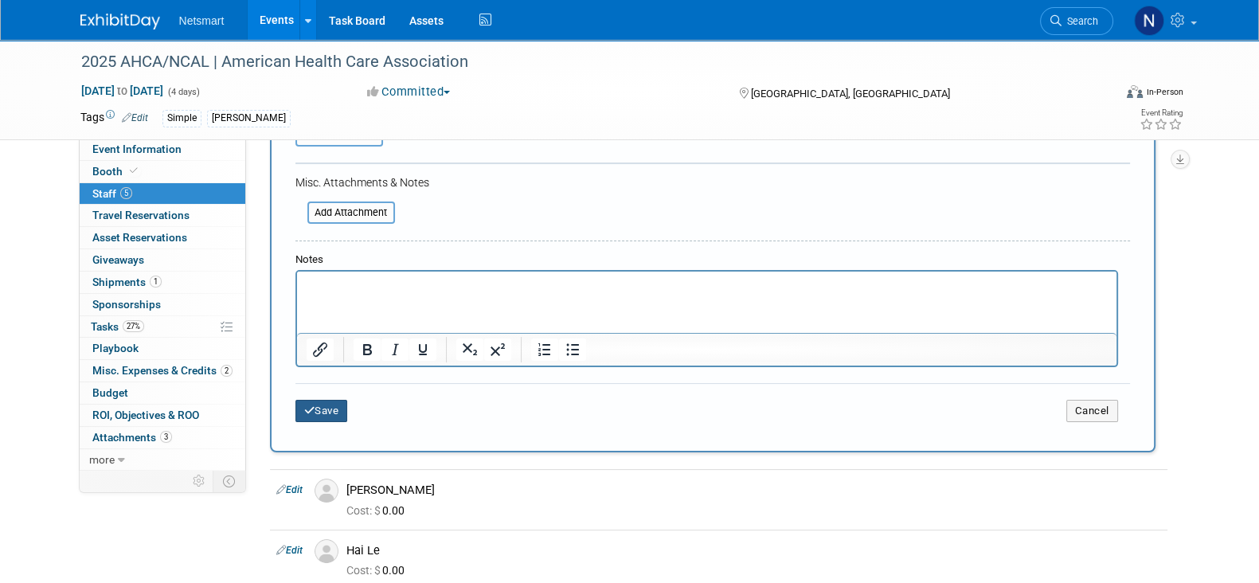
click at [328, 405] on button "Save" at bounding box center [321, 411] width 53 height 22
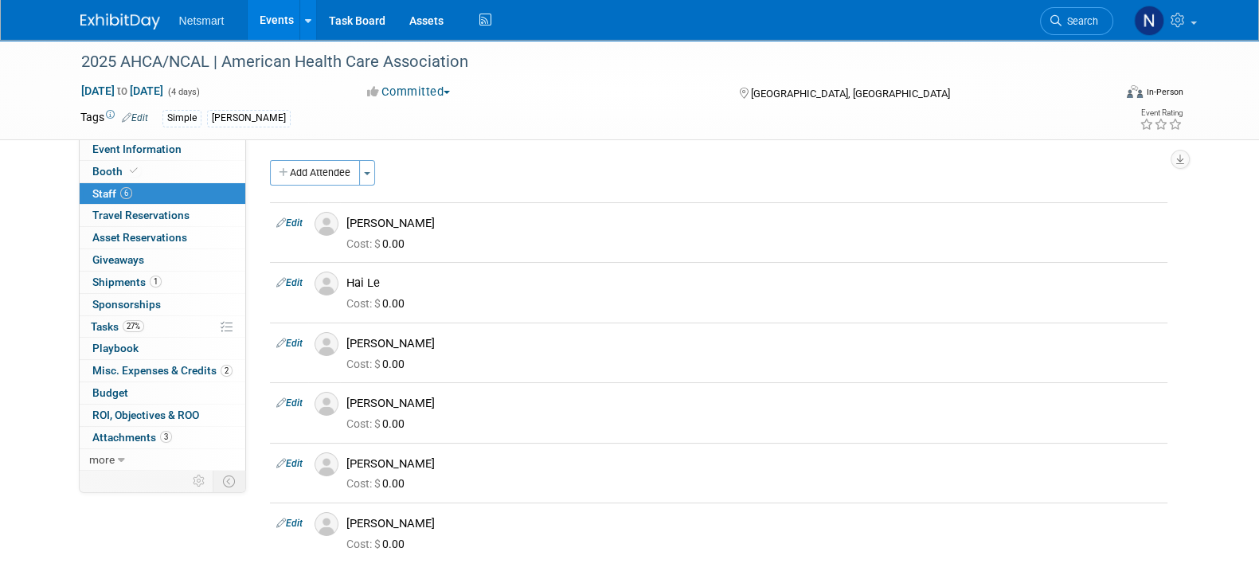
drag, startPoint x: 319, startPoint y: 178, endPoint x: 364, endPoint y: 221, distance: 61.4
click at [323, 178] on button "Add Attendee" at bounding box center [315, 172] width 90 height 25
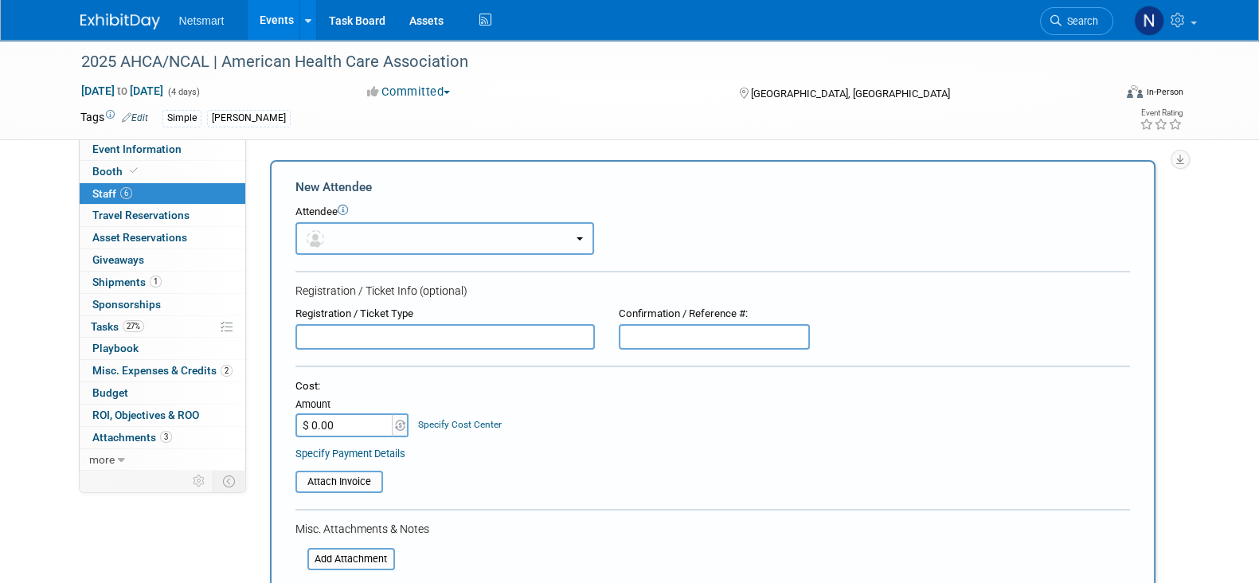
click at [356, 237] on button "button" at bounding box center [444, 238] width 299 height 33
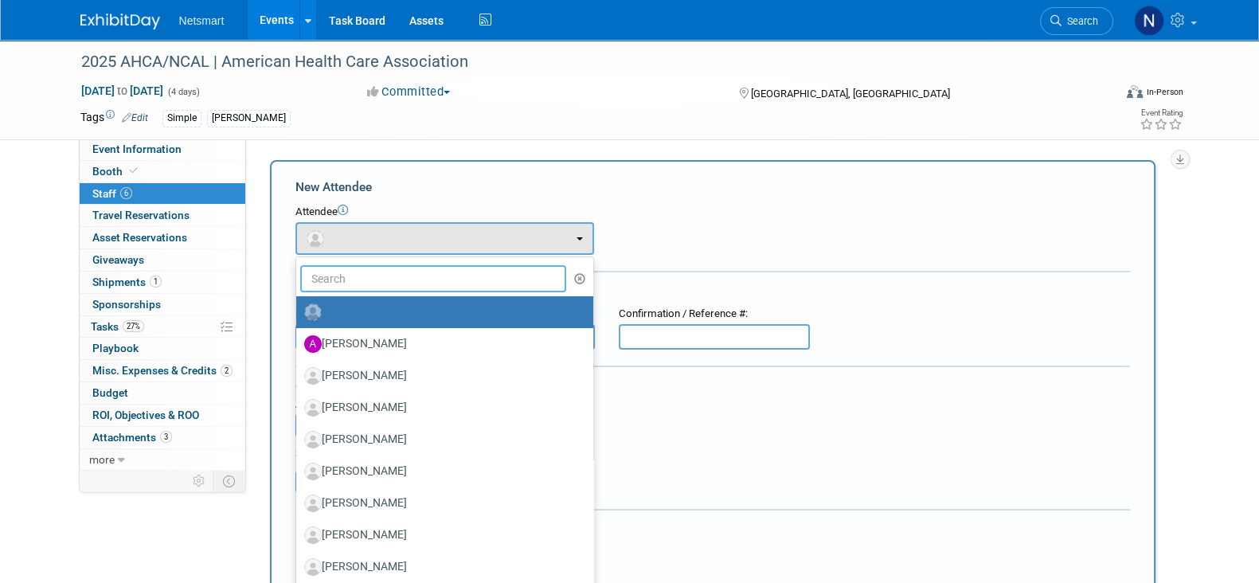
click at [360, 272] on input "text" at bounding box center [433, 278] width 267 height 27
type input "jeff"
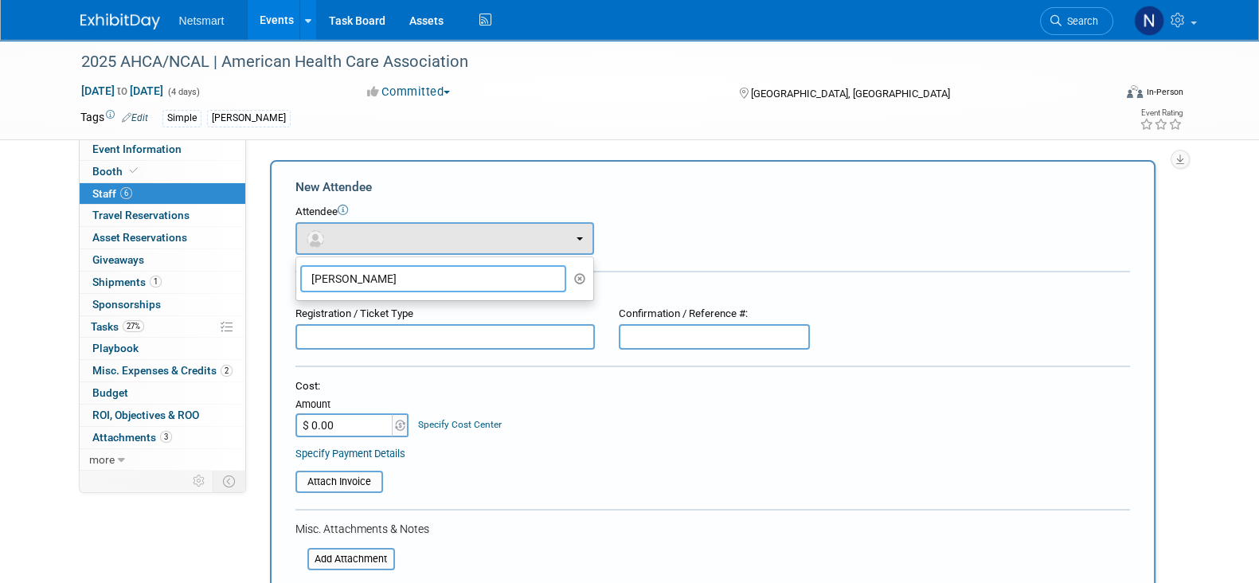
drag, startPoint x: 374, startPoint y: 282, endPoint x: 270, endPoint y: 281, distance: 104.3
click at [275, 282] on div "New Attendee Attendee <img src="https://www.exhibitday.com/Images/Unassigned-Us…" at bounding box center [713, 470] width 886 height 621
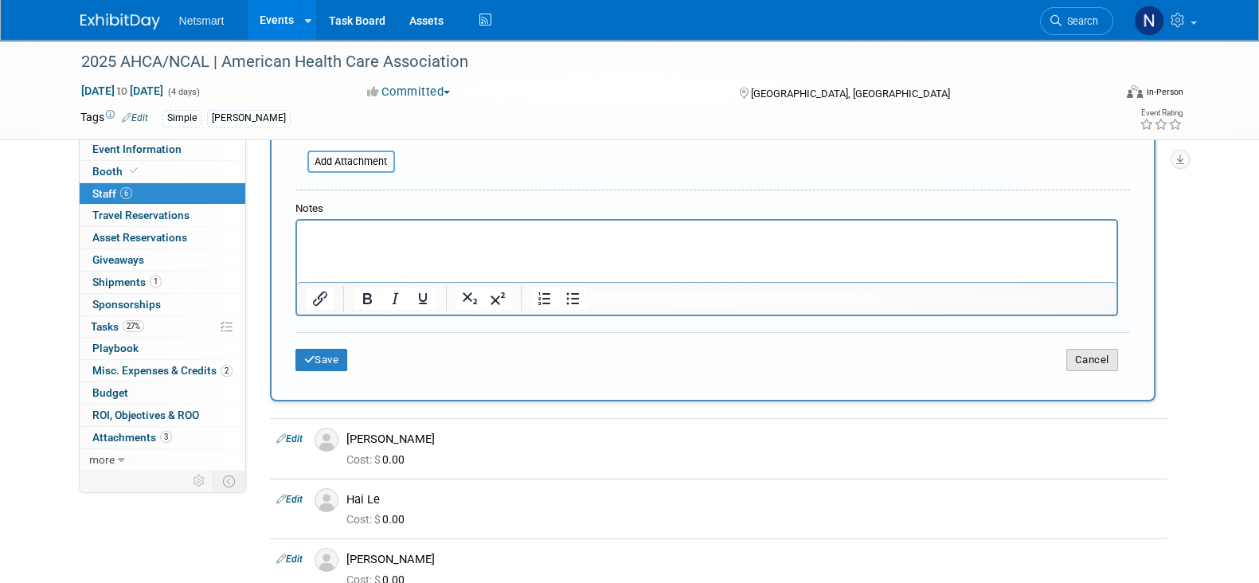
click at [1097, 362] on button "Cancel" at bounding box center [1092, 360] width 52 height 22
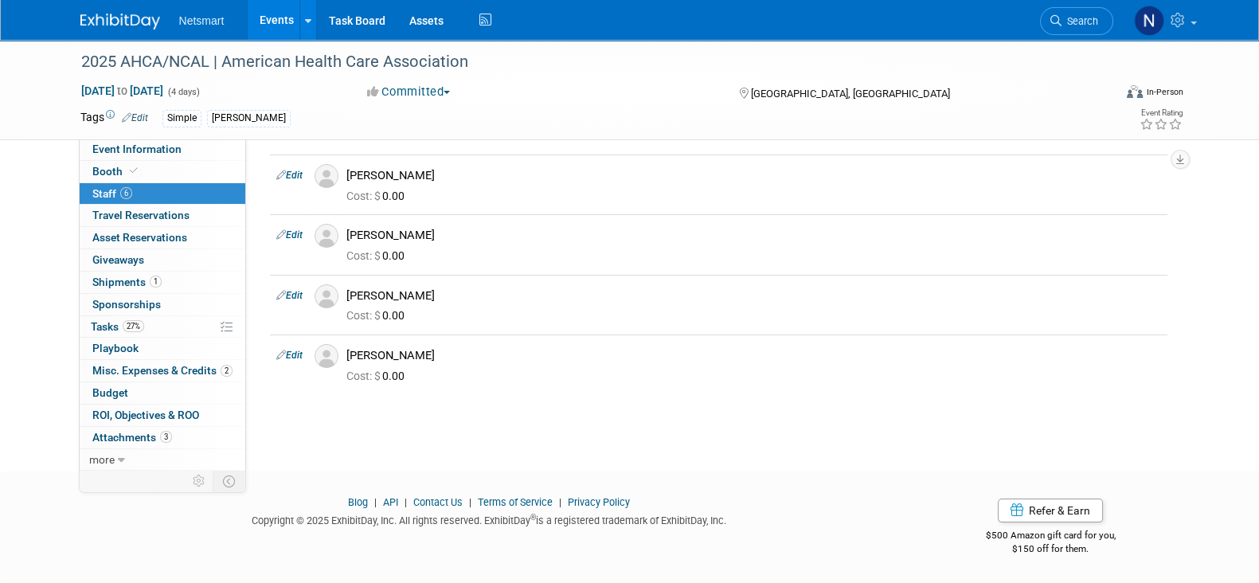
scroll to position [166, 0]
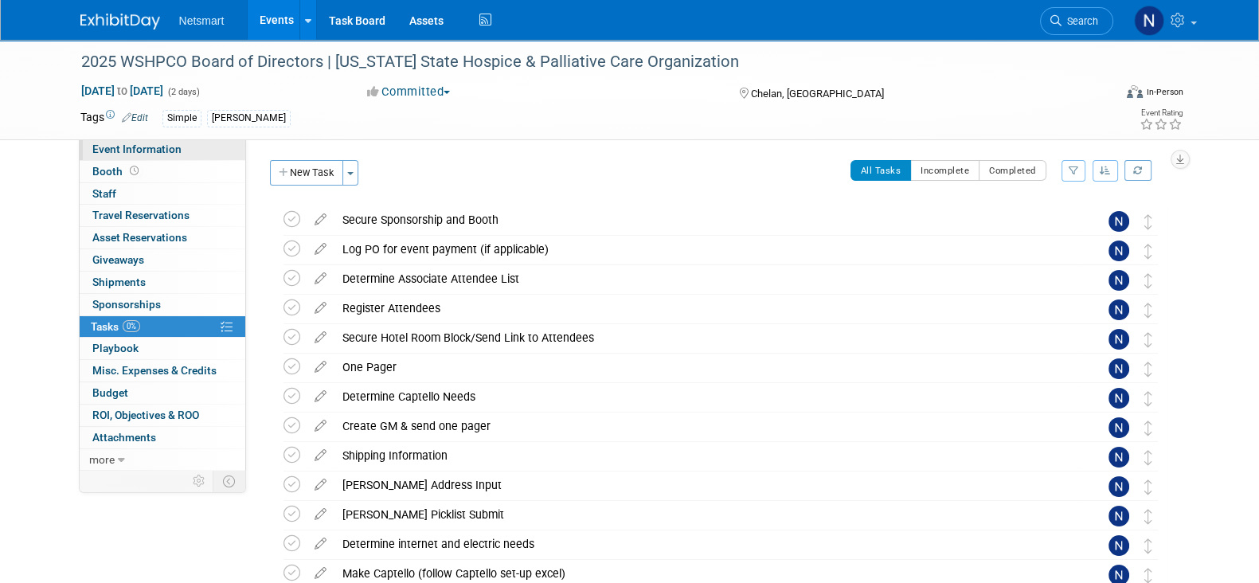
click at [150, 146] on span "Event Information" at bounding box center [136, 149] width 89 height 13
select select "Simple"
select select "3"
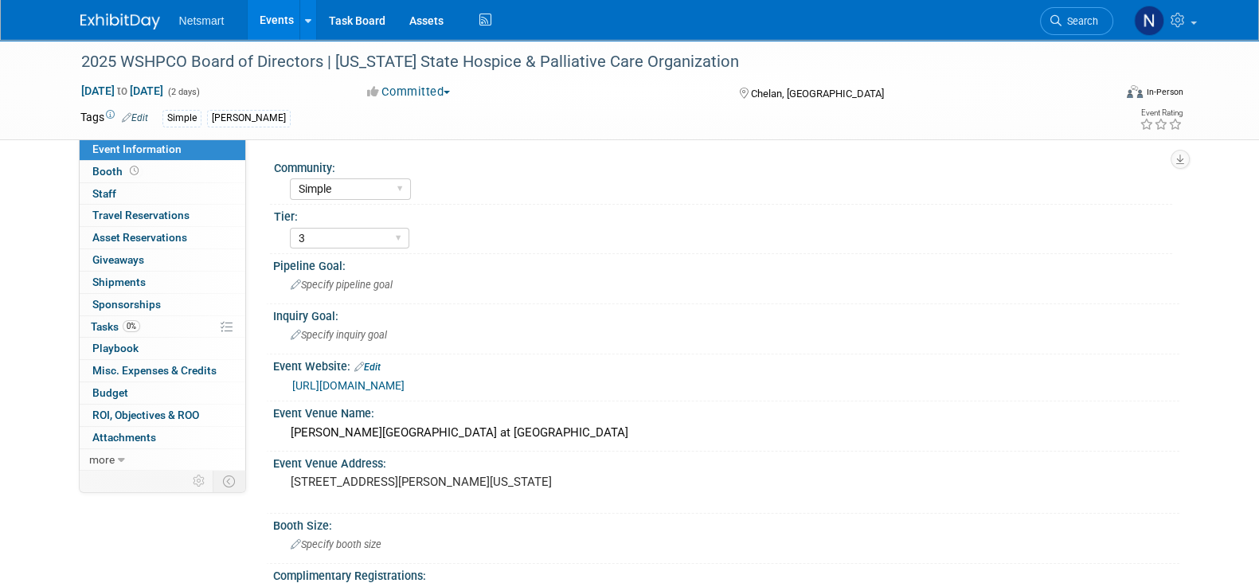
click at [405, 388] on link "https://wshpco.org/events/EventDetails.aspx?id=1942359&group=" at bounding box center [348, 385] width 112 height 13
click at [126, 323] on span "0%" at bounding box center [132, 326] width 18 height 12
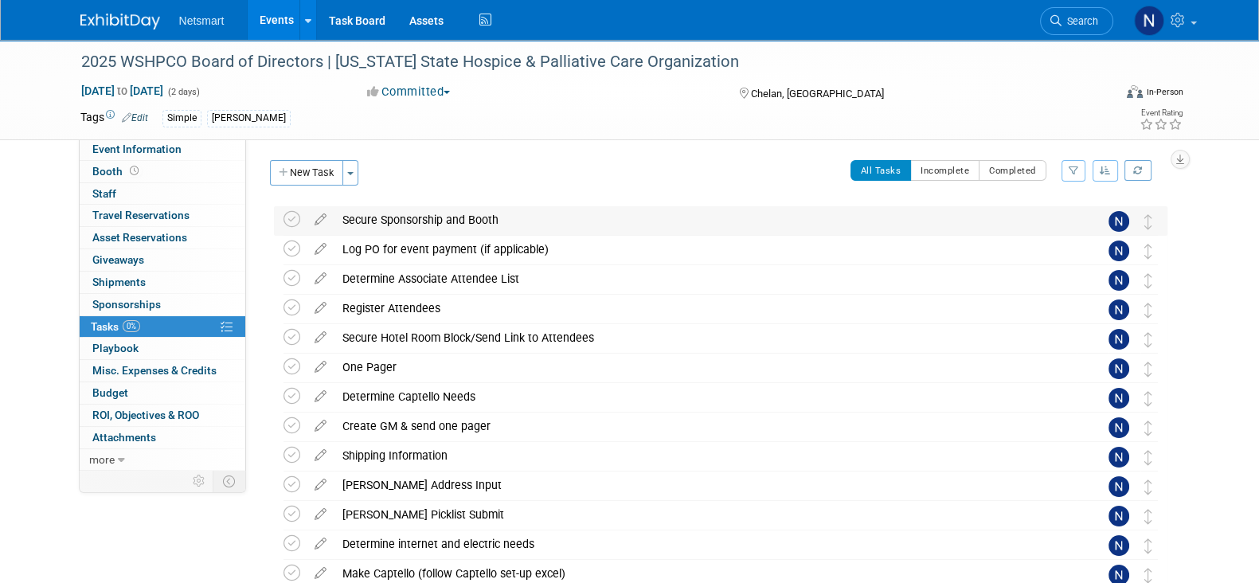
click at [421, 208] on div "Secure Sponsorship and Booth" at bounding box center [705, 219] width 742 height 27
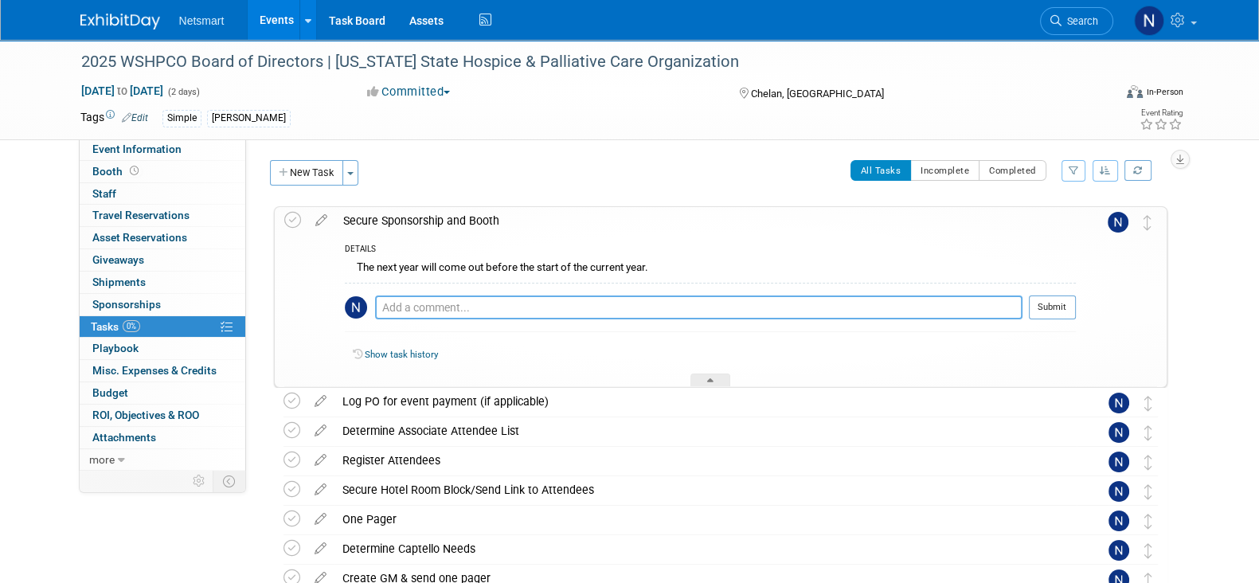
click at [398, 313] on textarea at bounding box center [698, 307] width 647 height 24
type textarea "followed up with conference today"
drag, startPoint x: 1038, startPoint y: 304, endPoint x: 989, endPoint y: 300, distance: 49.5
click at [1038, 304] on button "Submit" at bounding box center [1052, 307] width 47 height 24
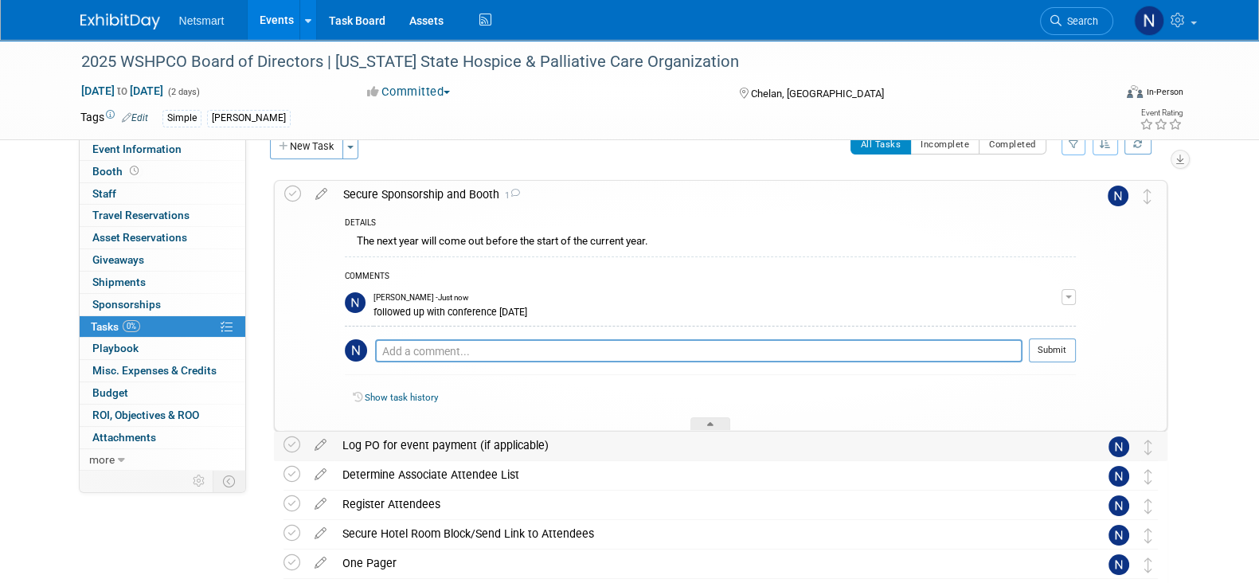
scroll to position [99, 0]
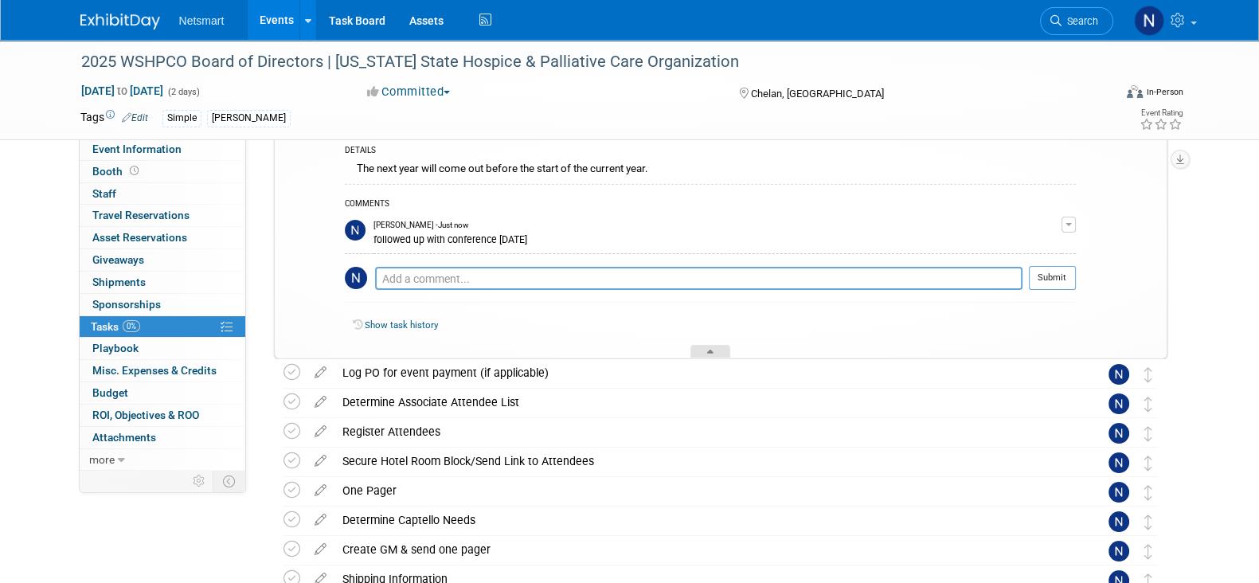
click at [704, 351] on div at bounding box center [710, 352] width 40 height 14
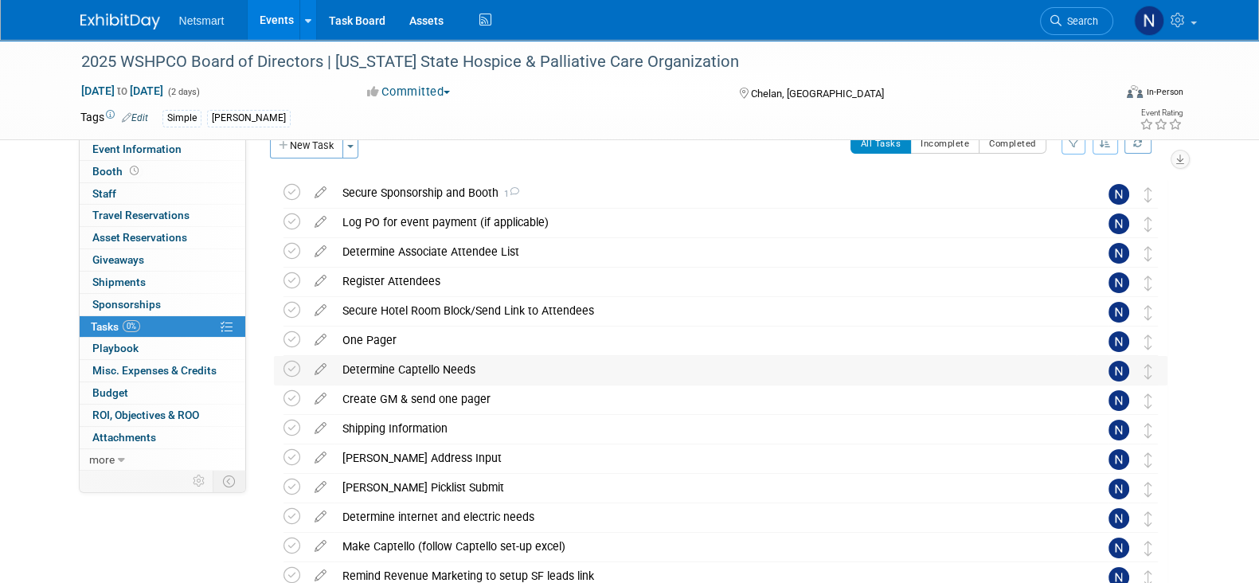
scroll to position [0, 0]
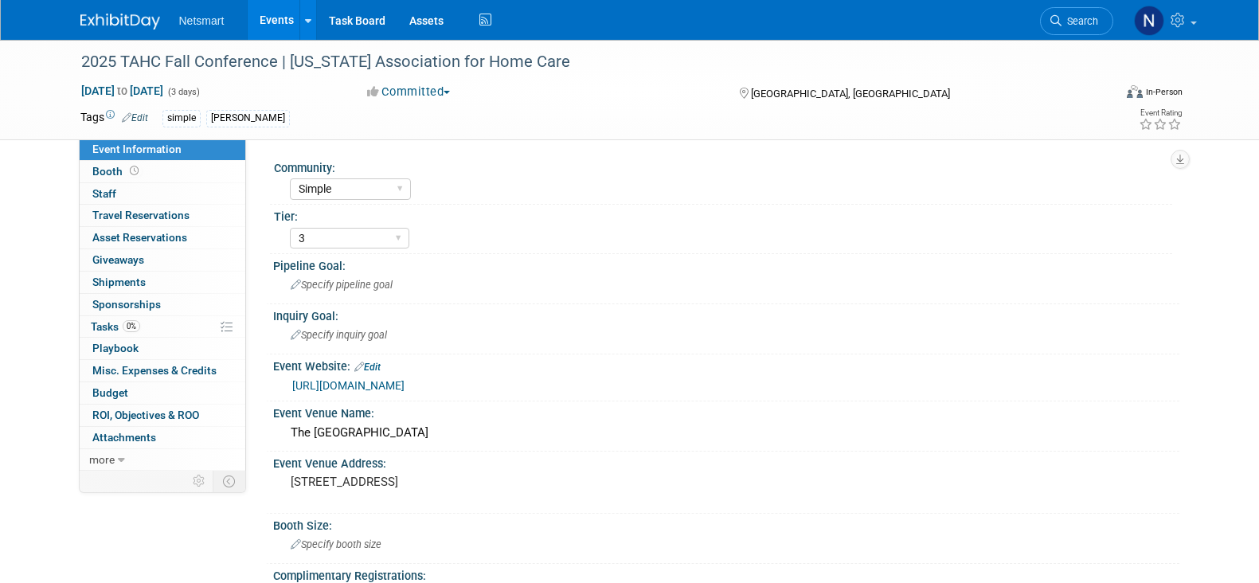
select select "Simple"
select select "3"
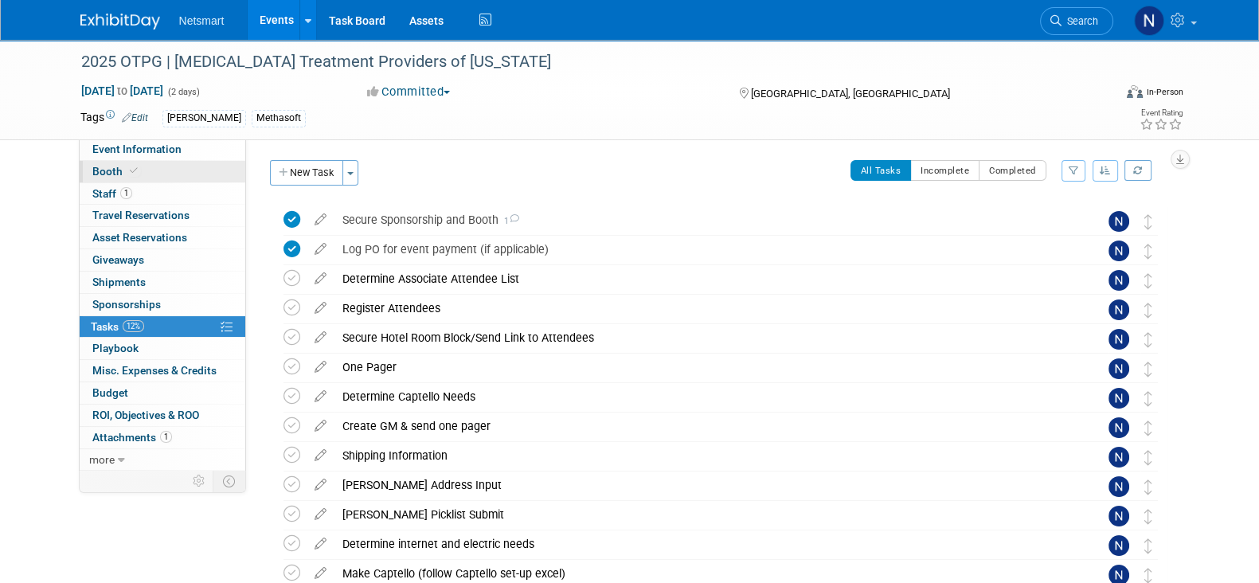
click at [147, 177] on link "Booth" at bounding box center [163, 172] width 166 height 22
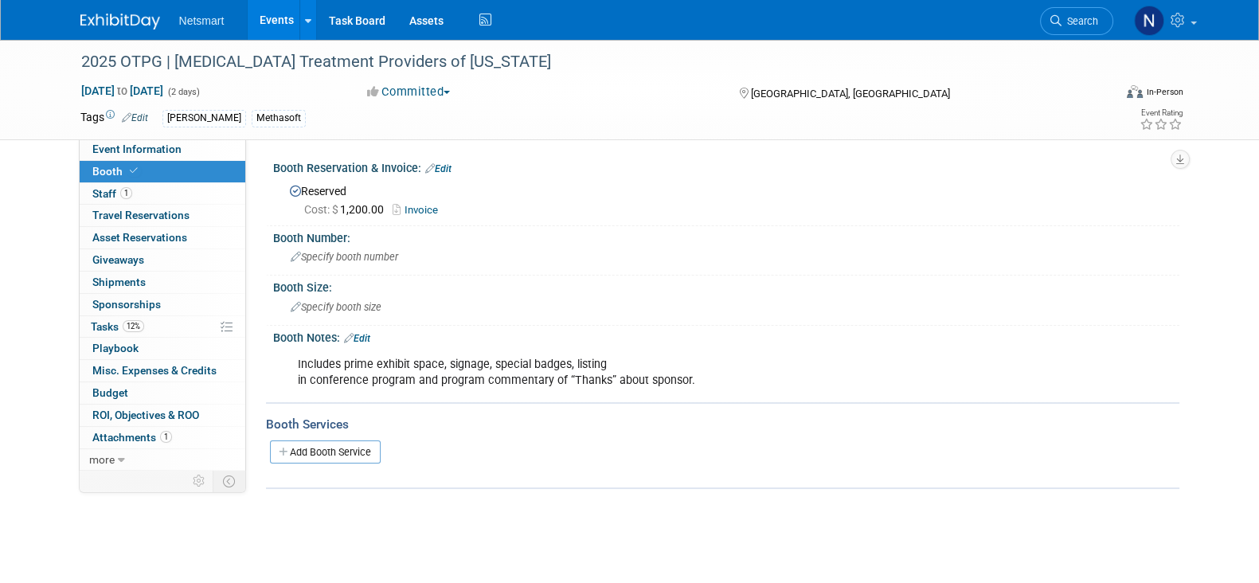
click at [436, 205] on link "Invoice" at bounding box center [419, 210] width 53 height 12
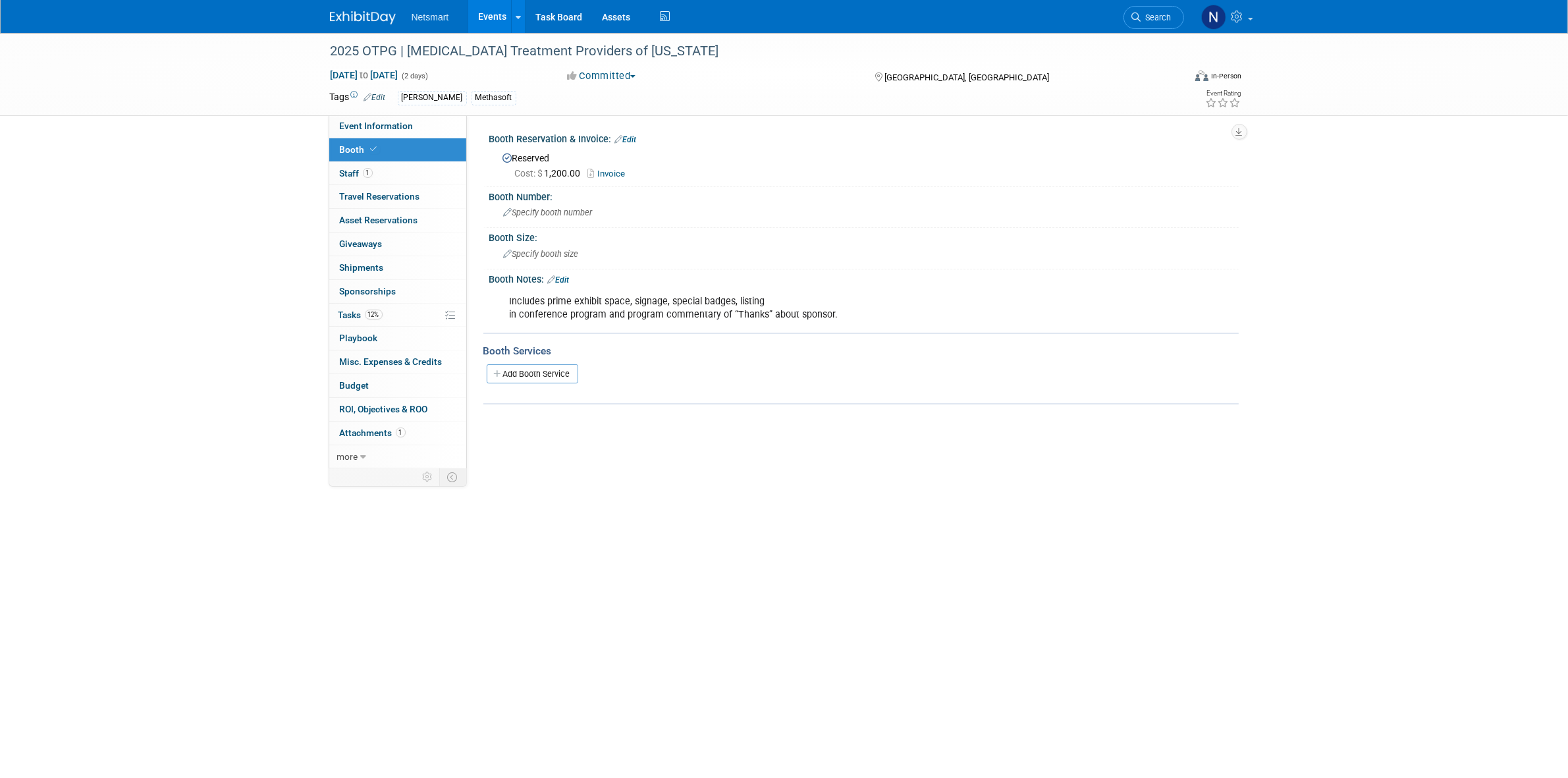
click at [1040, 20] on span "Search" at bounding box center [1156, 17] width 31 height 10
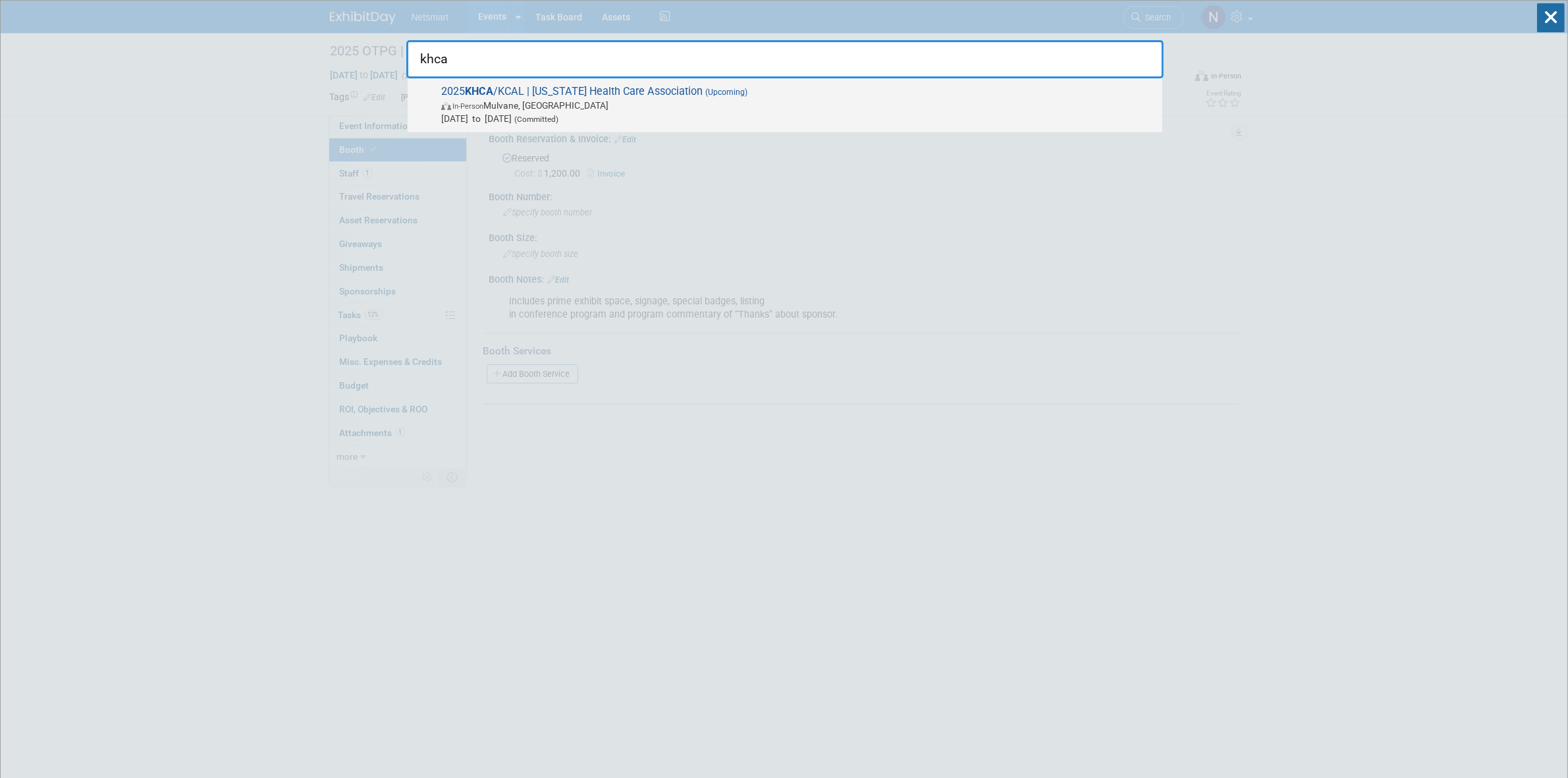
type input "khca"
click at [772, 112] on span "Sep 16, 2025 to Sep 18, 2025 (Committed)" at bounding box center [799, 118] width 715 height 13
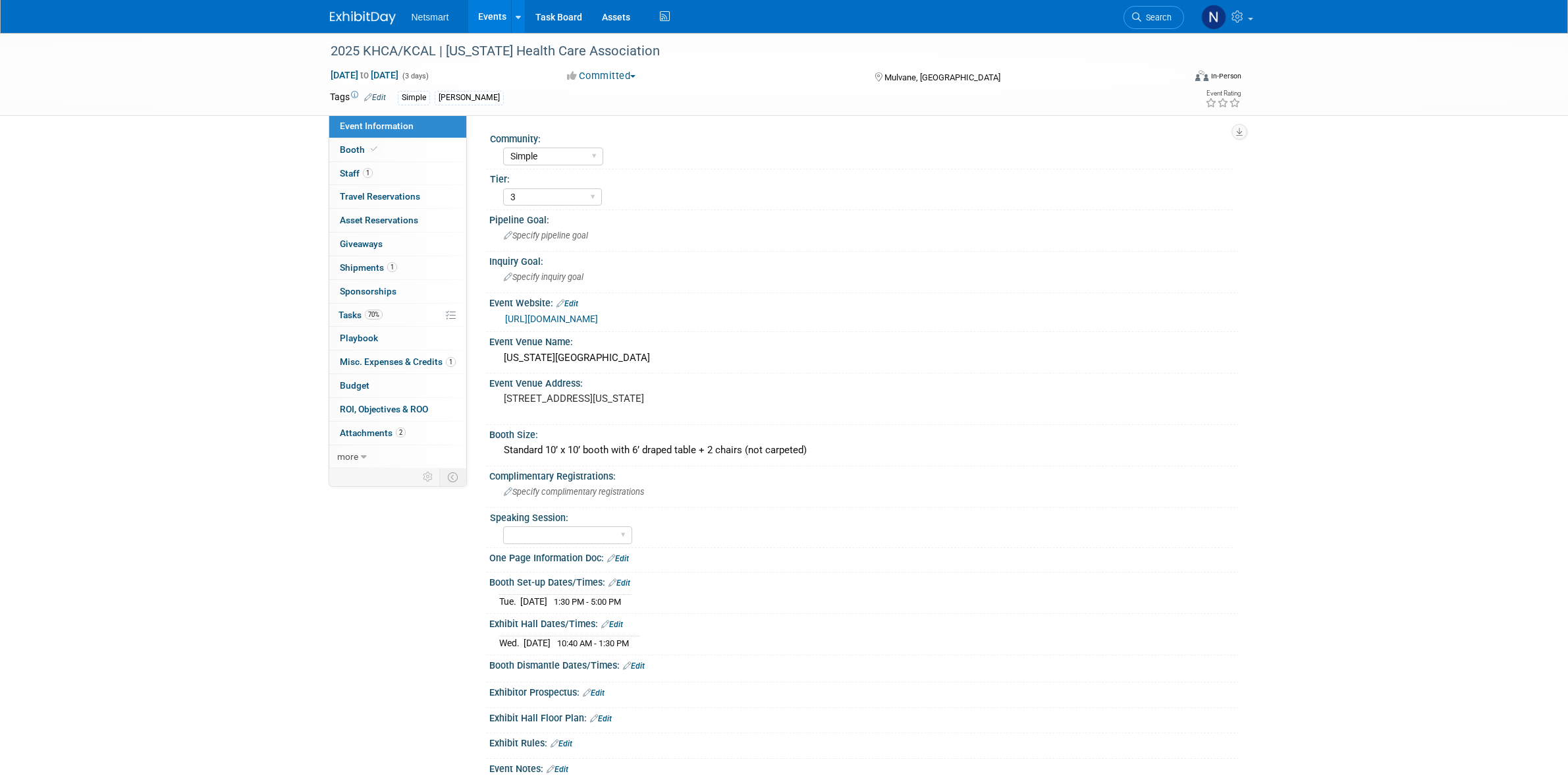
select select "Simple"
select select "3"
click at [413, 324] on link "70% Tasks 70%" at bounding box center [398, 315] width 137 height 23
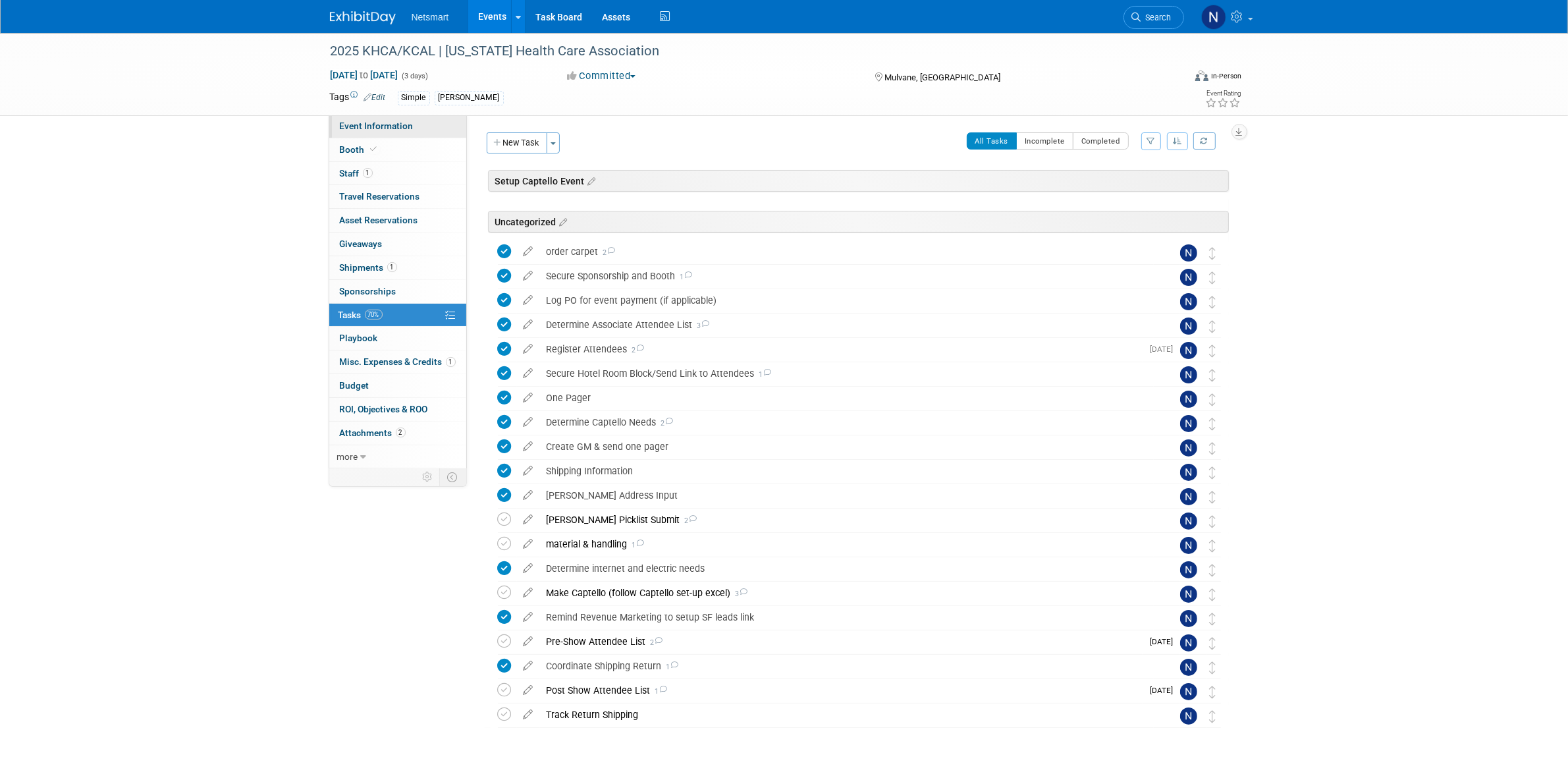
click at [395, 127] on span "Event Information" at bounding box center [376, 126] width 74 height 11
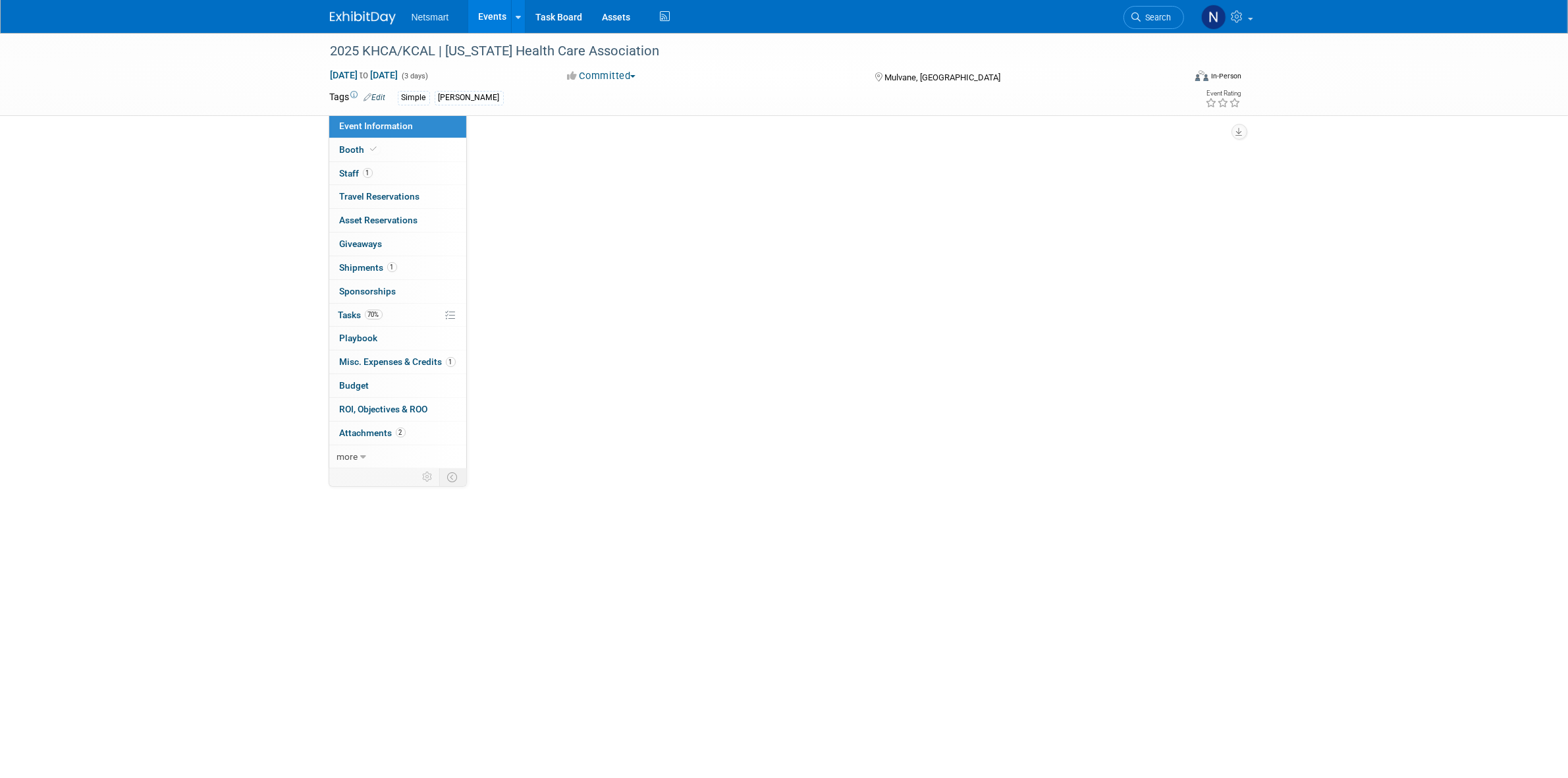
select select "Simple"
select select "3"
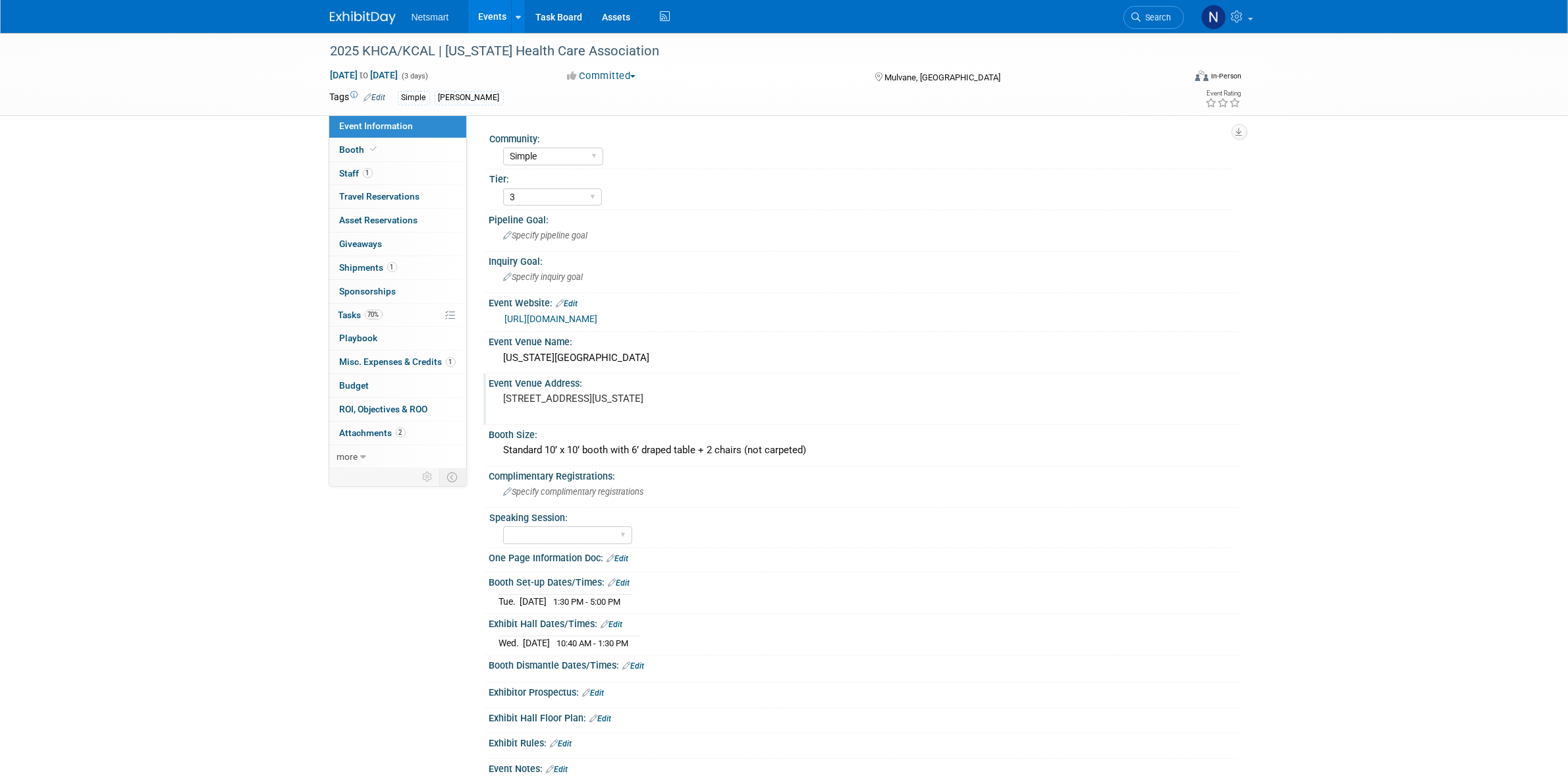
click at [571, 393] on pre "777 Kansas Star Drive, Mulvane, KS 67110" at bounding box center [645, 399] width 283 height 12
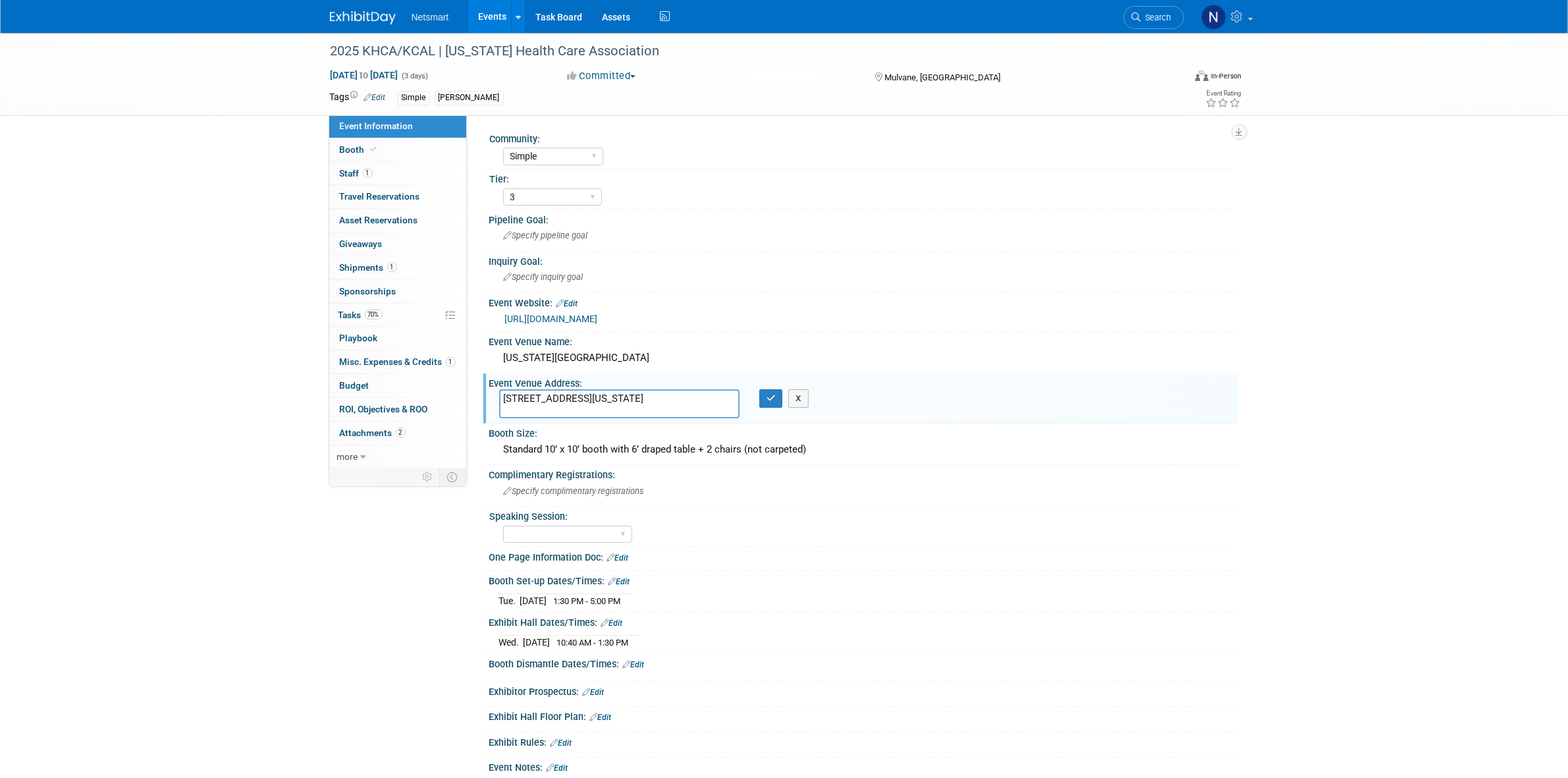
click at [571, 393] on textarea "777 Kansas Star Drive, Mulvane, KS 67110" at bounding box center [619, 404] width 241 height 30
click at [768, 395] on icon "button" at bounding box center [771, 398] width 9 height 8
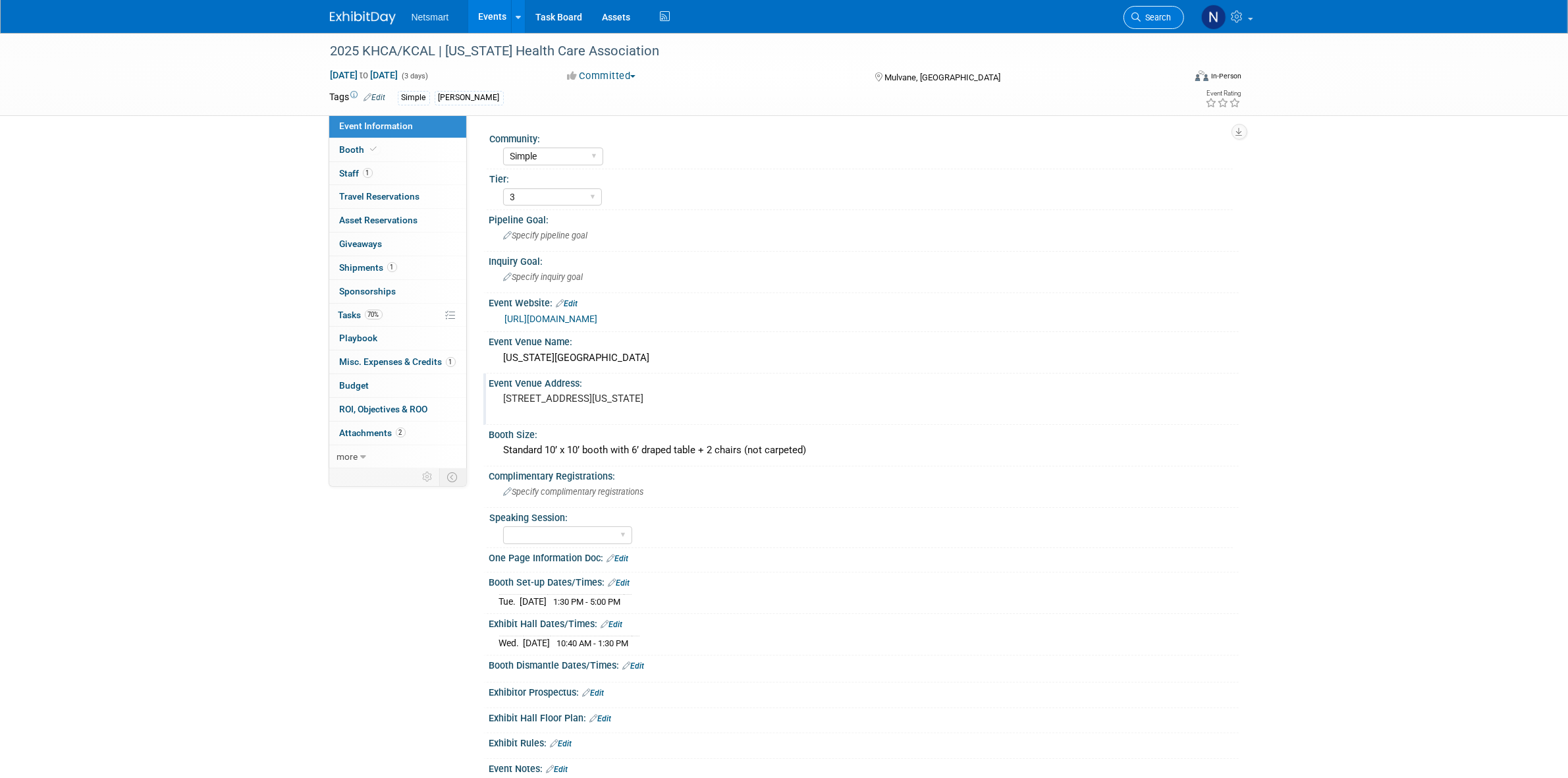
click at [1140, 8] on link "Search" at bounding box center [1154, 17] width 60 height 23
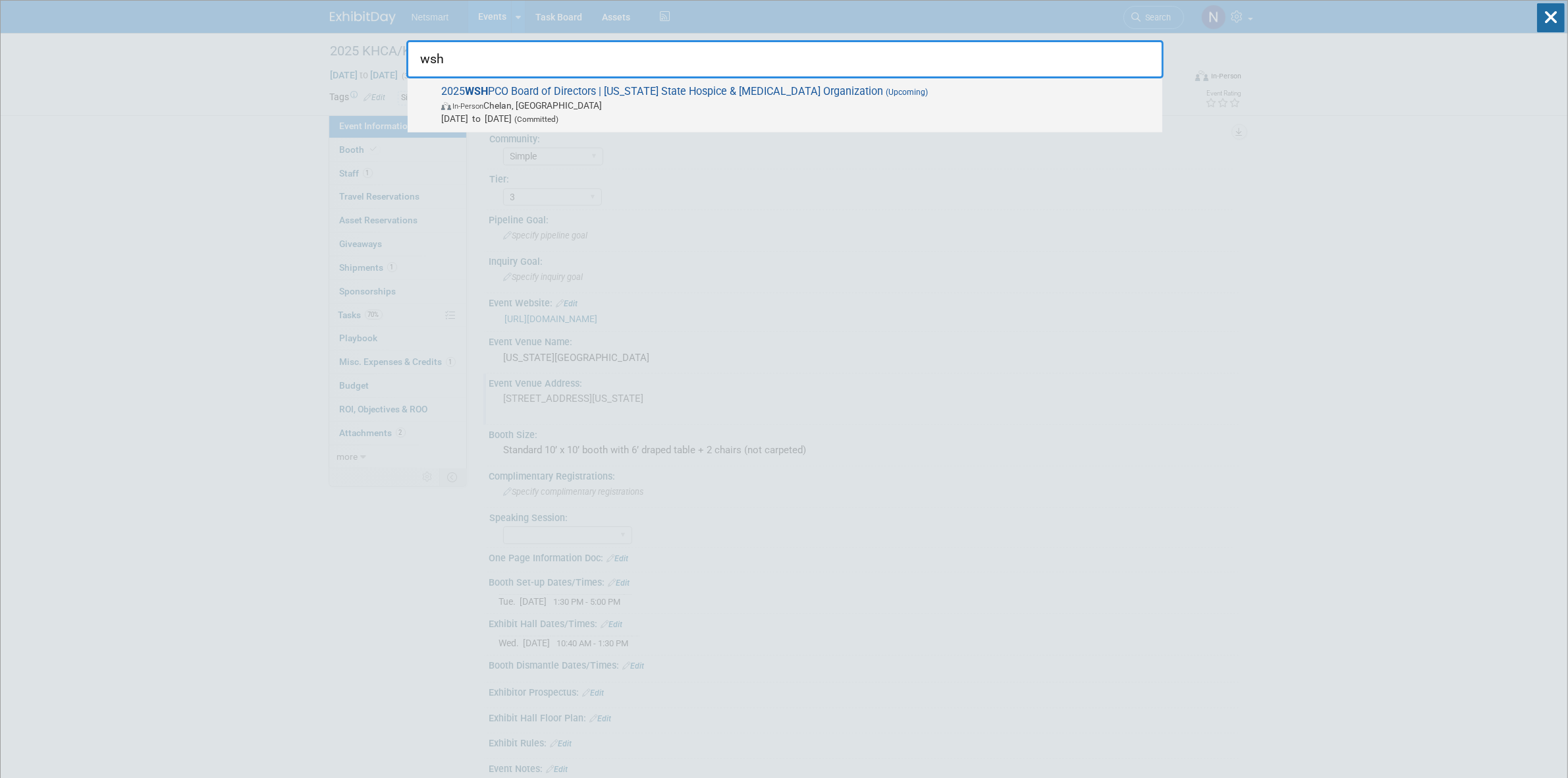
type input "wsh"
click at [522, 107] on span "In-Person Chelan, WA" at bounding box center [799, 105] width 715 height 13
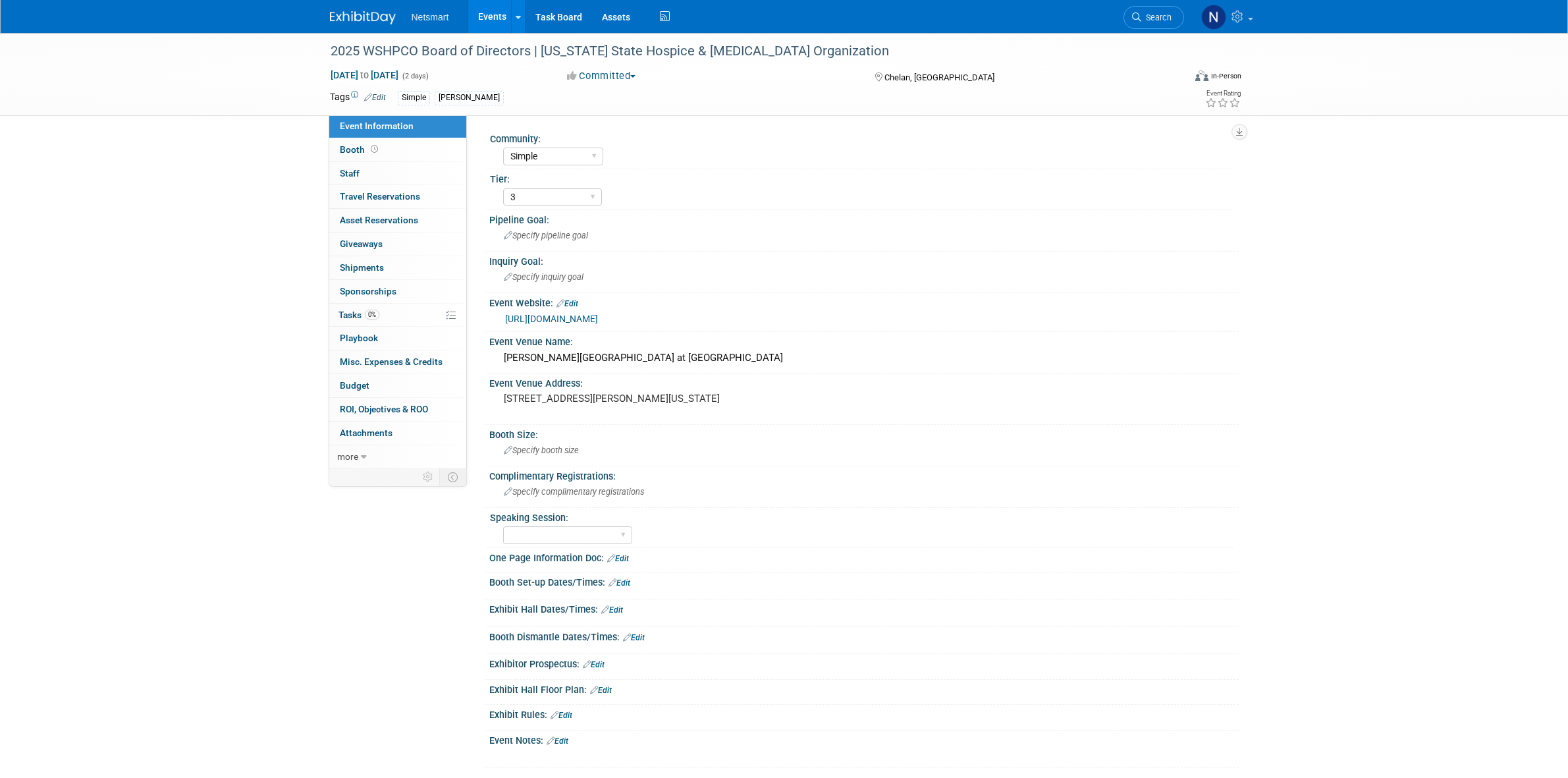
select select "Simple"
select select "3"
click at [598, 321] on link "[URL][DOMAIN_NAME]" at bounding box center [552, 318] width 93 height 11
click at [399, 50] on div "2025 WSHPCO Board of Directors | [US_STATE] State Hospice & [MEDICAL_DATA] Orga…" at bounding box center [745, 51] width 839 height 24
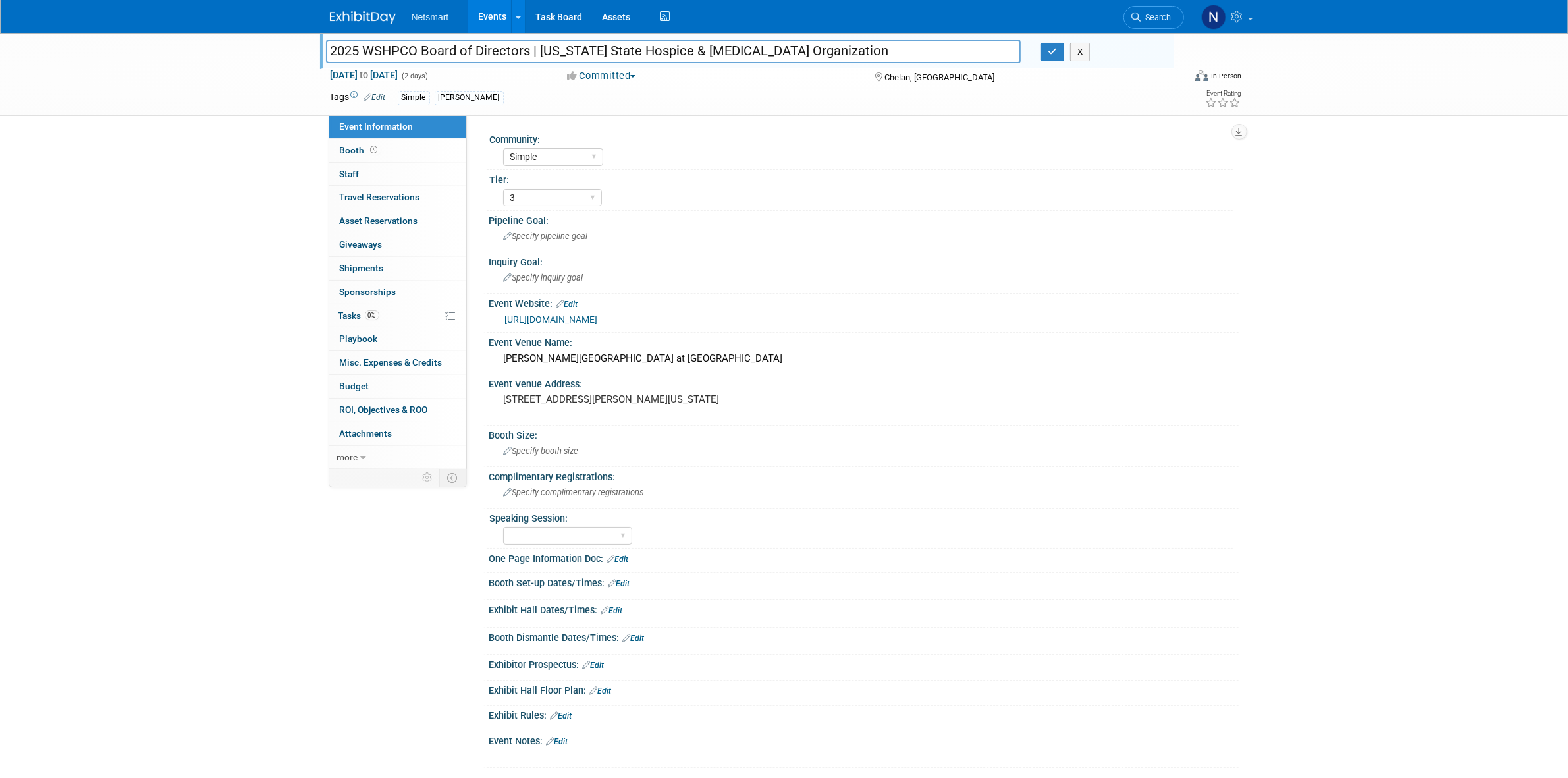
click at [399, 50] on input "2025 WSHPCO Board of Directors | [US_STATE] State Hospice & [MEDICAL_DATA] Orga…" at bounding box center [673, 51] width 696 height 23
drag, startPoint x: 1055, startPoint y: 53, endPoint x: 1135, endPoint y: 31, distance: 83.0
click at [1055, 53] on icon "button" at bounding box center [1052, 51] width 9 height 8
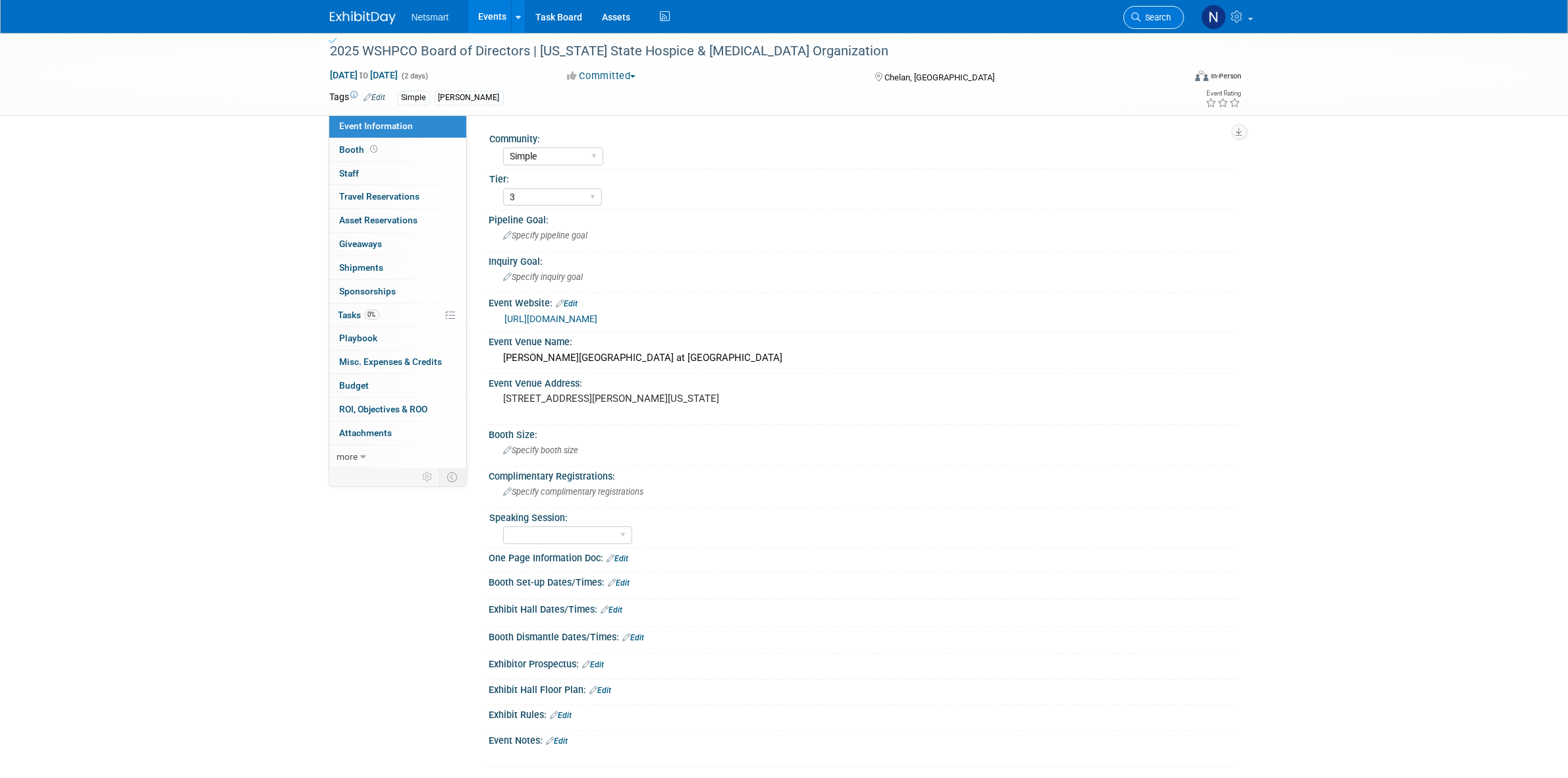
click at [1150, 13] on span "Search" at bounding box center [1156, 17] width 31 height 10
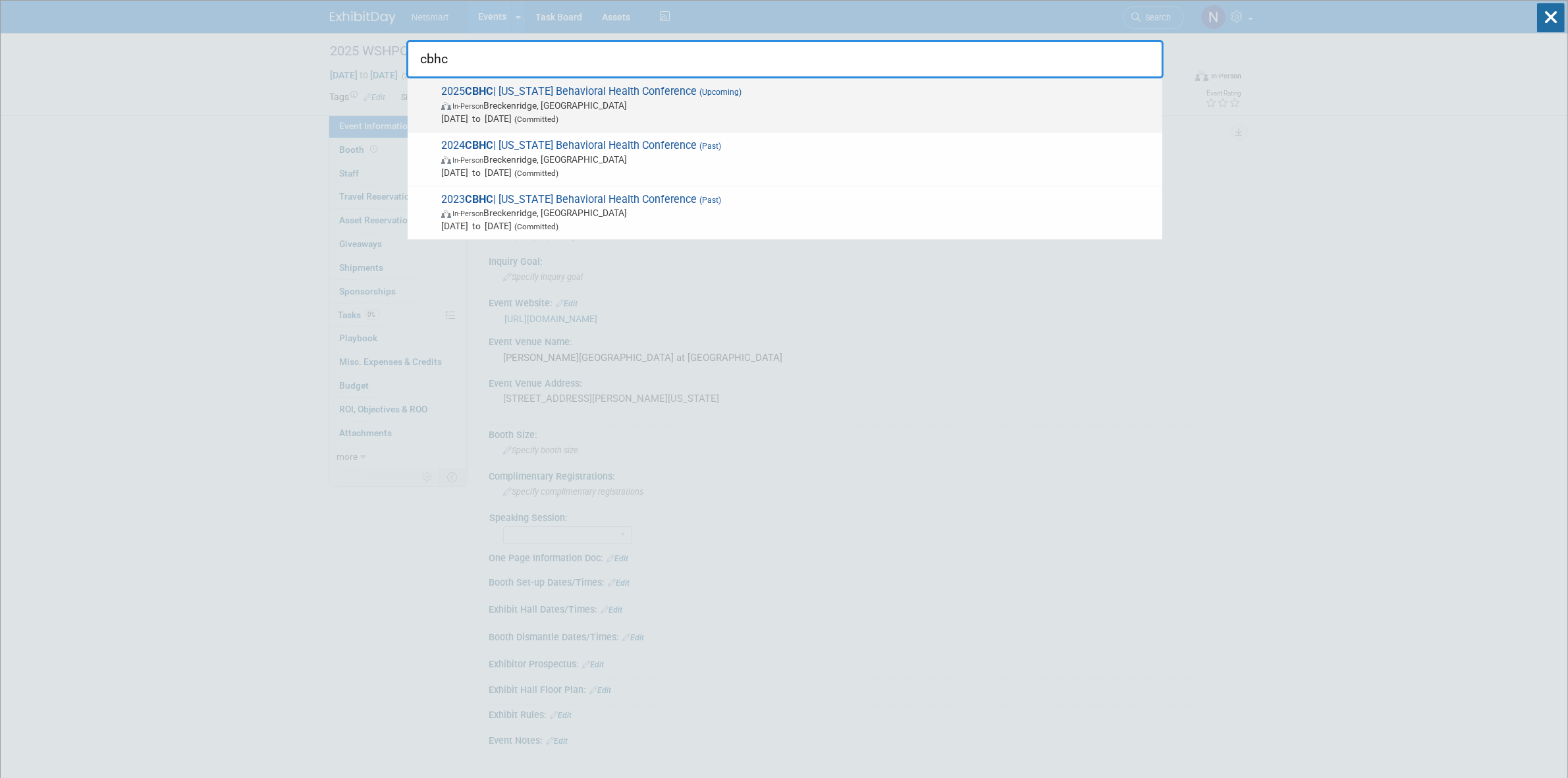
type input "cbhc"
click at [620, 107] on span "In-Person Breckenridge, CO" at bounding box center [799, 105] width 715 height 13
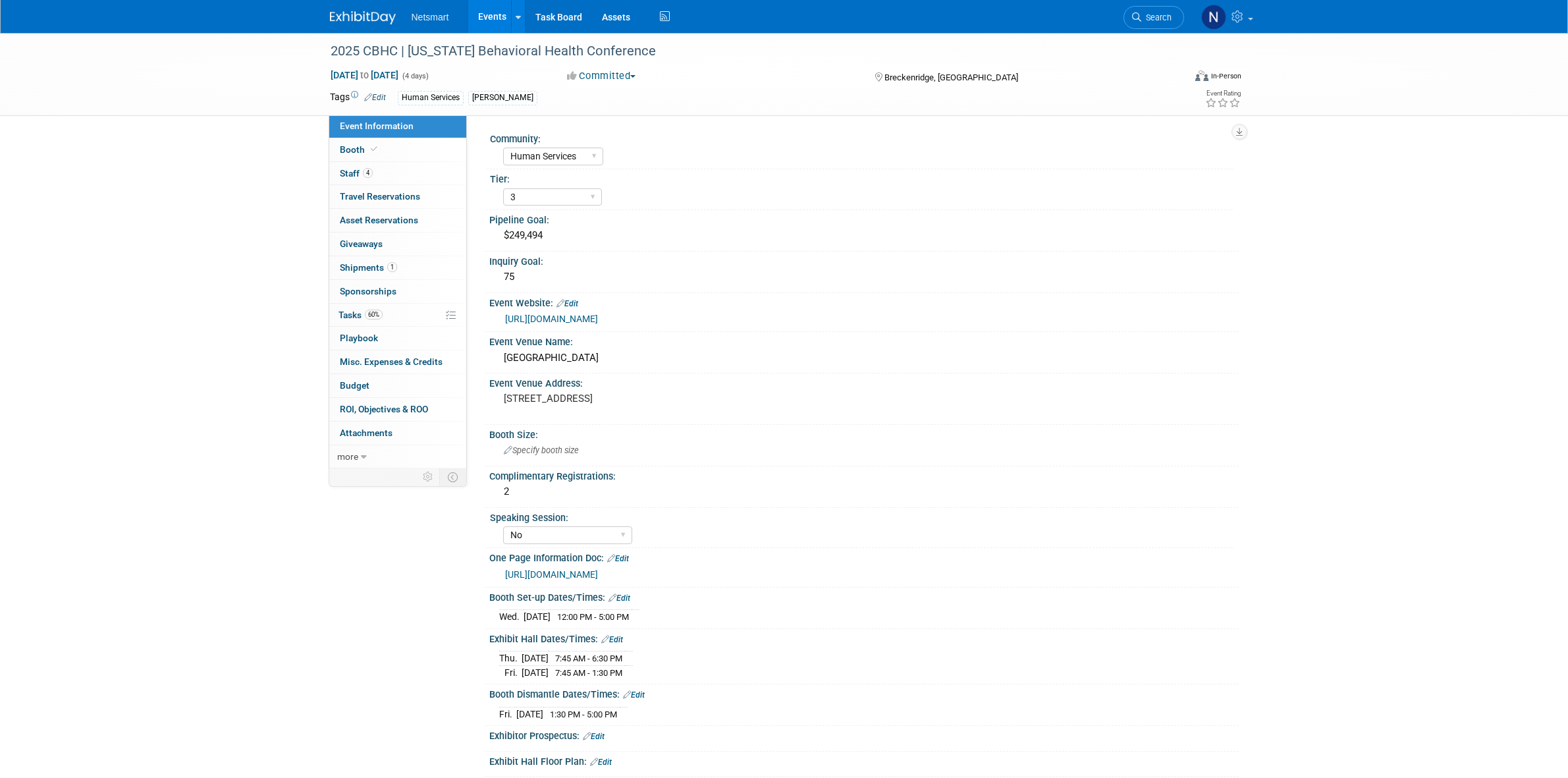
select select "Human Services"
select select "3"
select select "No"
click at [598, 571] on link "[URL][DOMAIN_NAME]" at bounding box center [552, 574] width 93 height 11
